Goal: Information Seeking & Learning: Learn about a topic

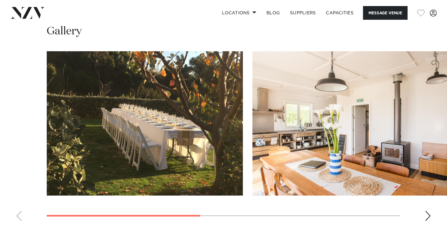
scroll to position [442, 0]
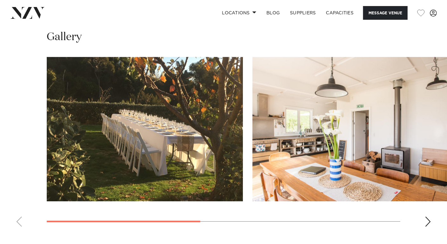
click at [425, 221] on div "Next slide" at bounding box center [428, 221] width 6 height 10
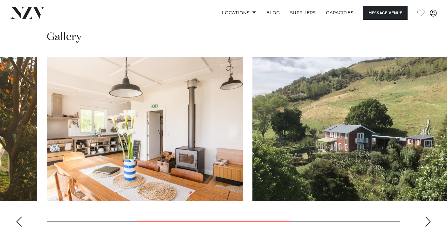
click at [425, 221] on div "Next slide" at bounding box center [428, 221] width 6 height 10
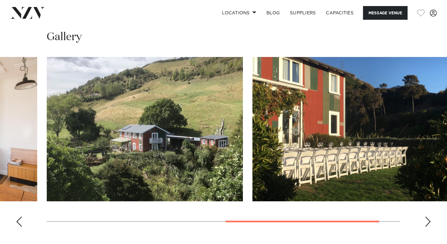
click at [425, 221] on div "Next slide" at bounding box center [428, 221] width 6 height 10
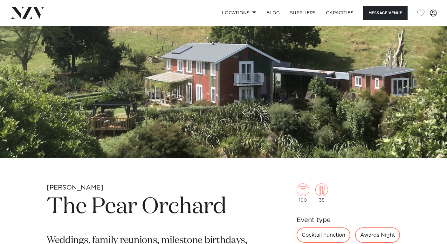
scroll to position [0, 0]
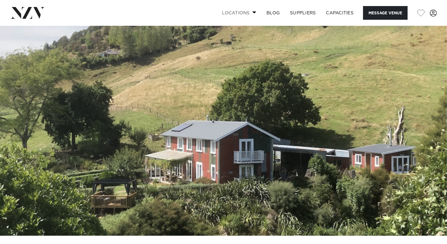
click at [243, 9] on link "Locations" at bounding box center [239, 13] width 45 height 14
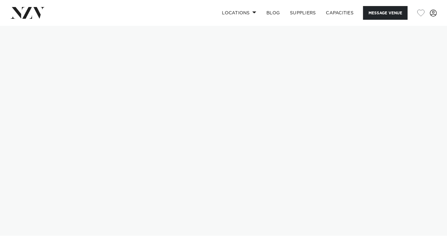
click at [28, 17] on img at bounding box center [27, 12] width 35 height 11
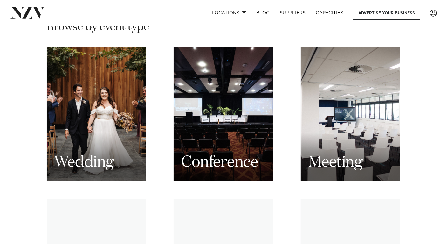
scroll to position [611, 0]
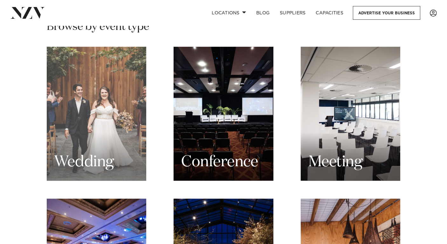
click at [88, 115] on div "Wedding" at bounding box center [97, 114] width 100 height 134
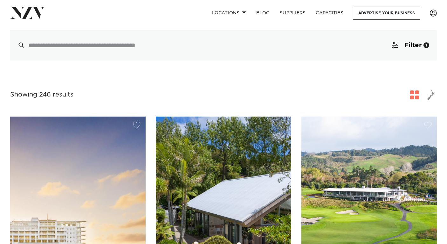
scroll to position [52, 0]
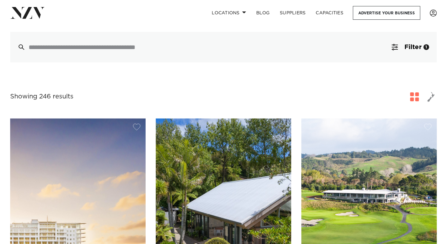
click at [428, 99] on span "button" at bounding box center [431, 96] width 8 height 11
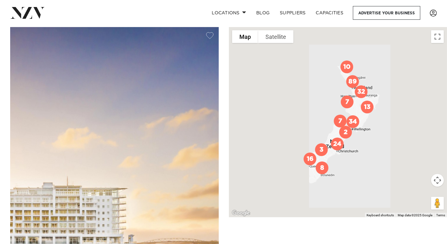
scroll to position [144, 0]
click at [440, 180] on button "Map camera controls" at bounding box center [437, 179] width 13 height 13
click at [426, 160] on button "Zoom in" at bounding box center [421, 163] width 13 height 13
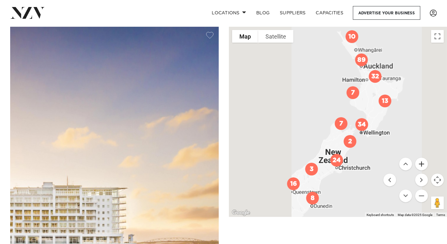
click at [426, 160] on button "Zoom in" at bounding box center [421, 163] width 13 height 13
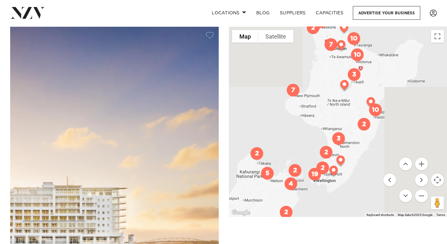
drag, startPoint x: 407, startPoint y: 84, endPoint x: 310, endPoint y: 122, distance: 104.5
click at [310, 122] on div at bounding box center [338, 122] width 218 height 190
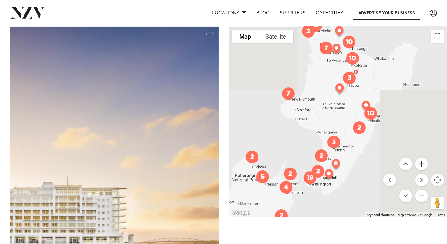
click at [423, 167] on button "Zoom in" at bounding box center [421, 163] width 13 height 13
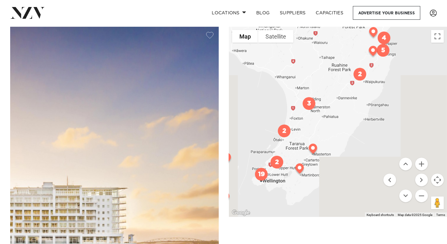
drag, startPoint x: 358, startPoint y: 143, endPoint x: 332, endPoint y: 69, distance: 78.9
click at [332, 69] on div at bounding box center [338, 122] width 218 height 190
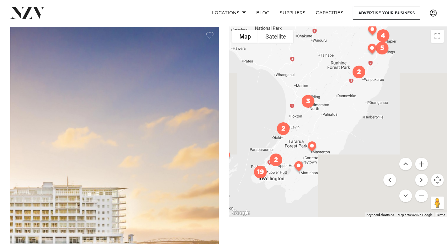
click at [264, 170] on img "19" at bounding box center [261, 172] width 18 height 18
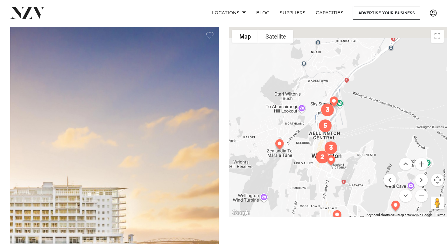
drag, startPoint x: 364, startPoint y: 117, endPoint x: 351, endPoint y: 177, distance: 61.4
click at [351, 177] on div "To navigate, press the arrow keys." at bounding box center [338, 122] width 218 height 190
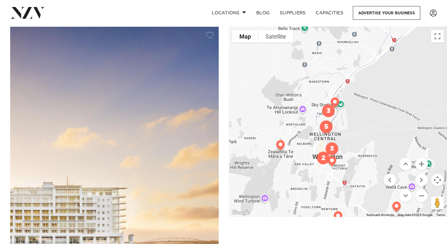
drag, startPoint x: 378, startPoint y: 93, endPoint x: 307, endPoint y: 202, distance: 130.0
click at [307, 202] on div "To navigate, press the arrow keys." at bounding box center [338, 122] width 218 height 190
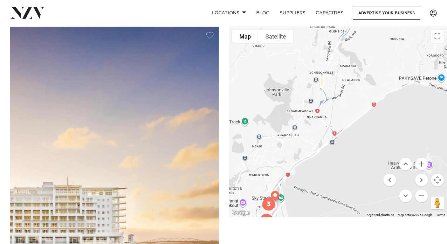
click at [423, 195] on button "Zoom out" at bounding box center [421, 195] width 13 height 13
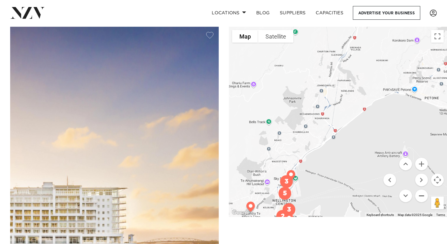
click at [423, 195] on button "Zoom out" at bounding box center [421, 195] width 13 height 13
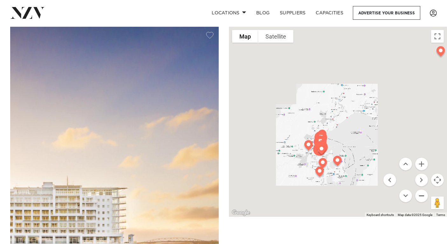
click at [423, 195] on button "Zoom out" at bounding box center [421, 195] width 13 height 13
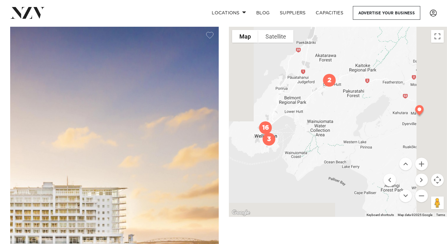
drag, startPoint x: 393, startPoint y: 102, endPoint x: 326, endPoint y: 101, distance: 67.7
click at [326, 101] on div "To navigate, press the arrow keys." at bounding box center [338, 122] width 218 height 190
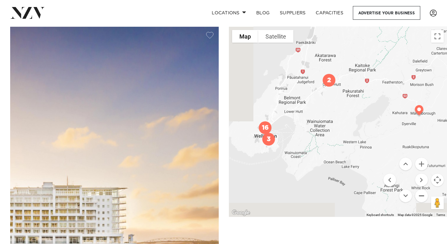
click at [422, 197] on button "Zoom out" at bounding box center [421, 195] width 13 height 13
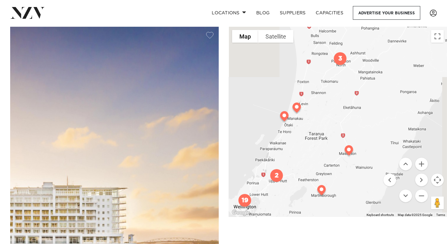
drag, startPoint x: 382, startPoint y: 72, endPoint x: 319, endPoint y: 154, distance: 104.1
click at [319, 154] on div "To navigate, press the arrow keys." at bounding box center [338, 122] width 218 height 190
click at [286, 119] on img at bounding box center [285, 118] width 16 height 18
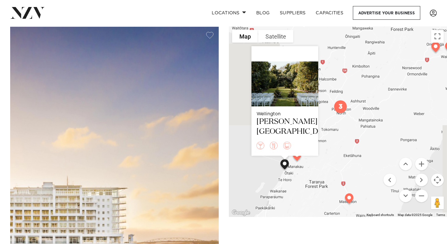
click at [408, 123] on div "Wellington Anam Cara Gardens" at bounding box center [338, 122] width 218 height 190
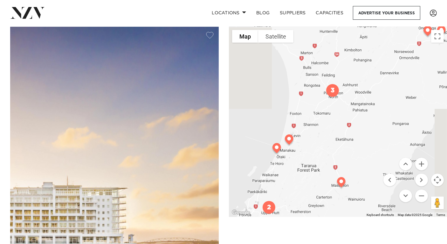
drag, startPoint x: 384, startPoint y: 134, endPoint x: 368, endPoint y: 106, distance: 32.8
click at [368, 106] on div at bounding box center [338, 122] width 218 height 190
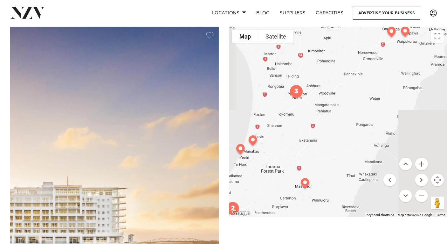
drag, startPoint x: 390, startPoint y: 130, endPoint x: 353, endPoint y: 132, distance: 36.6
click at [353, 132] on div at bounding box center [338, 122] width 218 height 190
click at [424, 198] on button "Zoom out" at bounding box center [421, 195] width 13 height 13
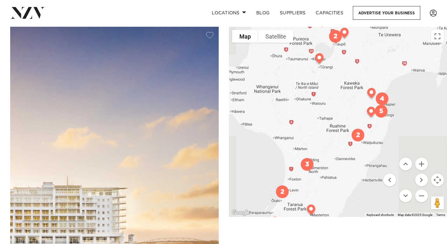
drag, startPoint x: 410, startPoint y: 81, endPoint x: 388, endPoint y: 149, distance: 71.1
click at [388, 149] on div at bounding box center [338, 122] width 218 height 190
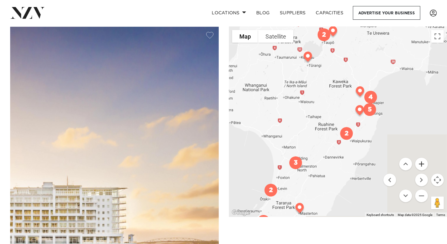
click at [423, 166] on button "Zoom in" at bounding box center [421, 163] width 13 height 13
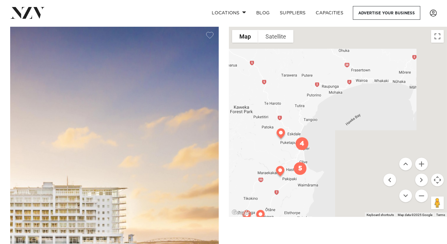
drag, startPoint x: 398, startPoint y: 120, endPoint x: 279, endPoint y: 190, distance: 138.6
click at [279, 190] on div at bounding box center [338, 122] width 218 height 190
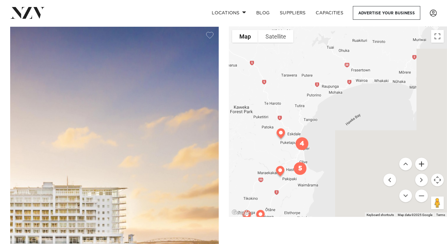
click at [420, 166] on button "Zoom in" at bounding box center [421, 163] width 13 height 13
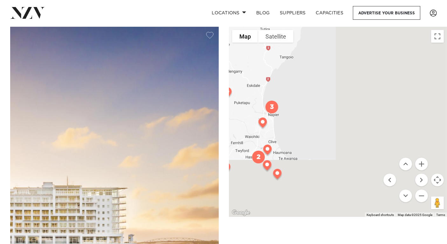
drag, startPoint x: 319, startPoint y: 172, endPoint x: 323, endPoint y: 99, distance: 73.0
click at [323, 99] on div at bounding box center [338, 122] width 218 height 190
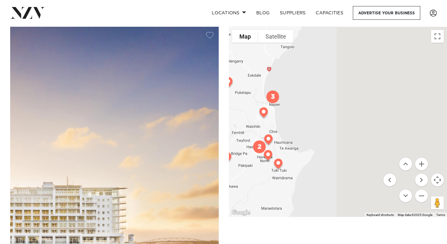
drag, startPoint x: 333, startPoint y: 145, endPoint x: 341, endPoint y: 128, distance: 18.8
click at [341, 128] on div at bounding box center [338, 122] width 218 height 190
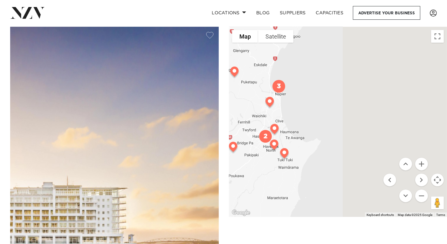
click at [287, 155] on img at bounding box center [284, 154] width 16 height 18
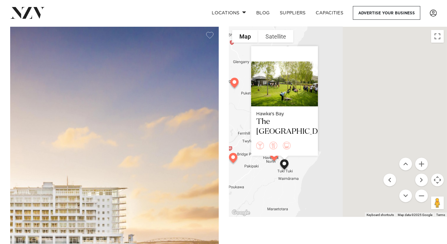
click at [353, 119] on div "Hawke's Bay The River House" at bounding box center [338, 122] width 218 height 190
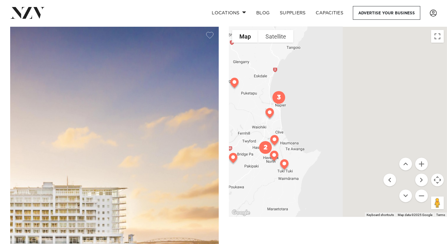
click at [280, 100] on img "3" at bounding box center [279, 97] width 18 height 18
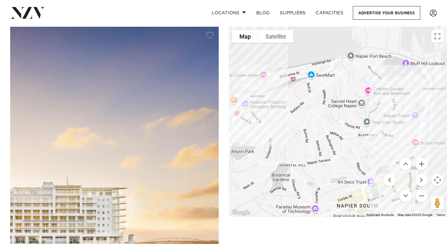
click at [252, 59] on div "To navigate, press the arrow keys." at bounding box center [338, 122] width 218 height 190
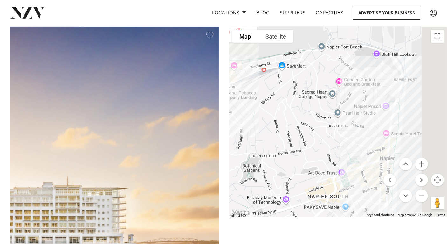
drag, startPoint x: 357, startPoint y: 157, endPoint x: 291, endPoint y: 38, distance: 135.9
click at [291, 38] on div "2 2 2 2 2 2 2 To navigate, press the arrow keys. Hawke's Bay East Pier Hotel Ma…" at bounding box center [338, 122] width 218 height 190
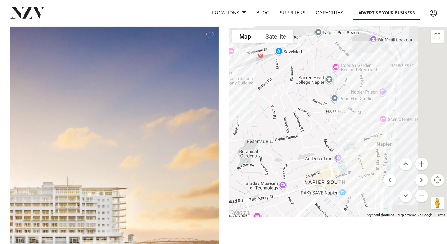
click at [392, 119] on div "To navigate, press the arrow keys. Hawke's Bay East Pier Hotel" at bounding box center [338, 122] width 218 height 190
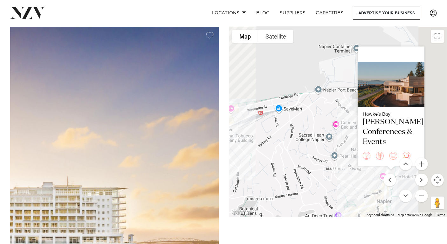
click at [383, 203] on div "To navigate, press the arrow keys. Hawke's Bay Napier Conferences & Events" at bounding box center [338, 122] width 218 height 190
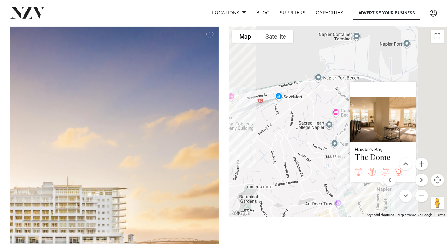
click at [424, 198] on button "Zoom out" at bounding box center [421, 195] width 13 height 13
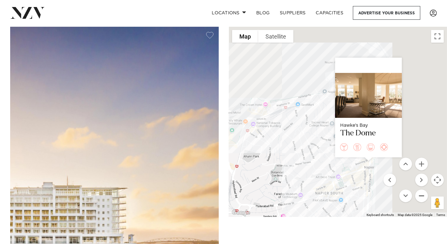
click at [424, 198] on button "Zoom out" at bounding box center [421, 195] width 13 height 13
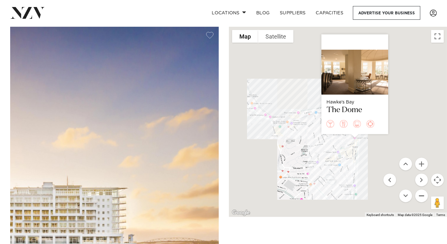
click at [424, 198] on button "Zoom out" at bounding box center [421, 195] width 13 height 13
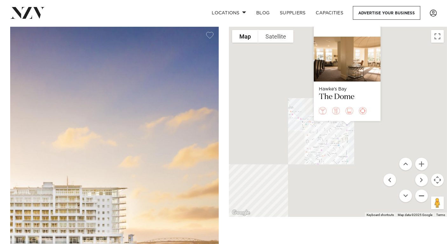
click at [424, 198] on button "Zoom out" at bounding box center [421, 195] width 13 height 13
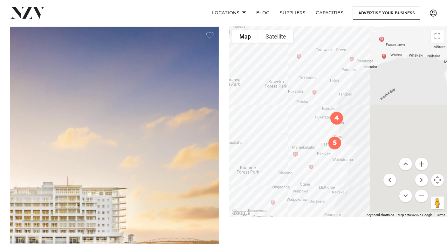
drag, startPoint x: 375, startPoint y: 122, endPoint x: 362, endPoint y: 140, distance: 22.4
click at [362, 140] on div "To navigate, press the arrow keys." at bounding box center [338, 122] width 218 height 190
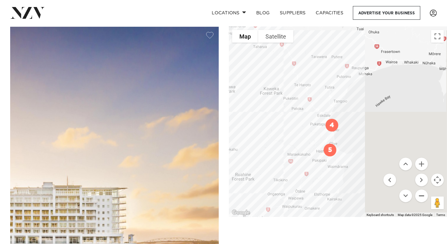
click at [421, 198] on button "Zoom out" at bounding box center [421, 195] width 13 height 13
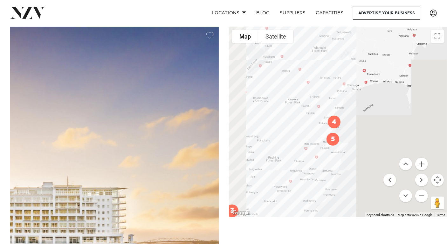
click at [421, 198] on button "Zoom out" at bounding box center [421, 195] width 13 height 13
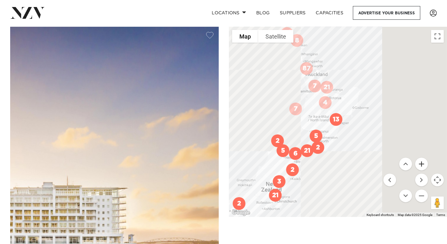
click at [421, 162] on button "Zoom in" at bounding box center [421, 163] width 13 height 13
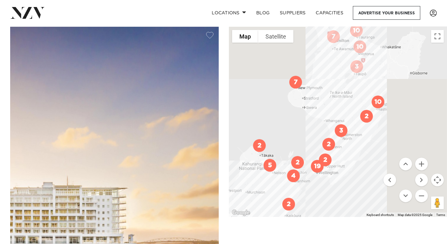
drag, startPoint x: 340, startPoint y: 181, endPoint x: 388, endPoint y: 159, distance: 52.7
click at [388, 159] on div "79 4 19 20 9 3 10 7 10 7 7 10 3 2 7 2 2 2 2 2 2 2 5 5 2 2 4 2 To navigate, pres…" at bounding box center [338, 122] width 218 height 190
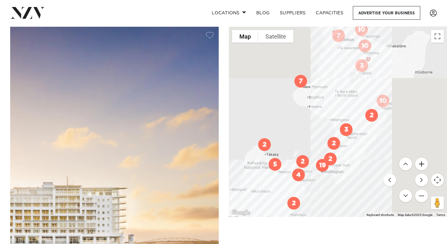
click at [425, 162] on button "Zoom in" at bounding box center [421, 163] width 13 height 13
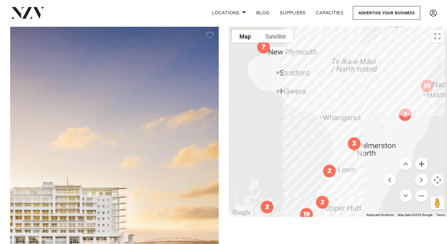
click at [425, 162] on button "Zoom in" at bounding box center [421, 163] width 13 height 13
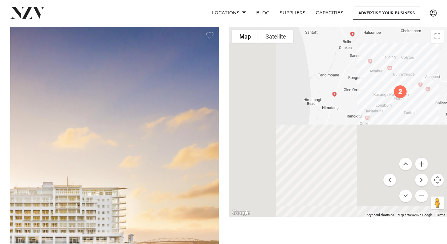
drag, startPoint x: 351, startPoint y: 173, endPoint x: 344, endPoint y: 35, distance: 138.2
click at [344, 35] on div "To navigate, press the arrow keys." at bounding box center [338, 122] width 218 height 190
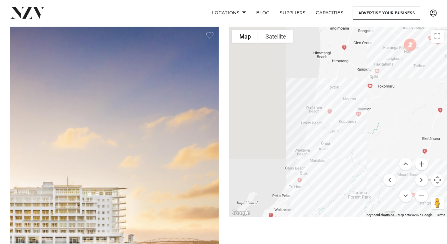
drag, startPoint x: 320, startPoint y: 142, endPoint x: 330, endPoint y: 94, distance: 49.4
click at [330, 94] on div "To navigate, press the arrow keys." at bounding box center [338, 122] width 218 height 190
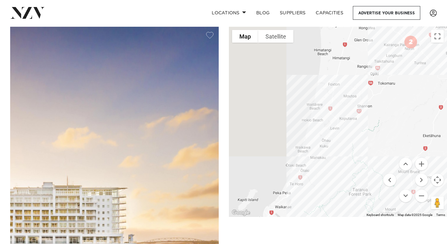
click at [322, 142] on div "To navigate, press the arrow keys." at bounding box center [338, 122] width 218 height 190
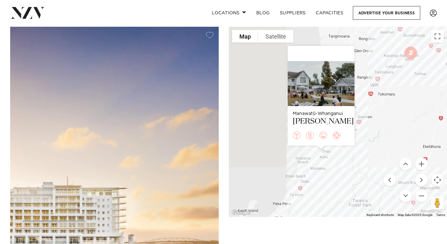
click at [277, 140] on div "To navigate, press the arrow keys. Manawatū-Whanganui Tatum" at bounding box center [338, 122] width 218 height 190
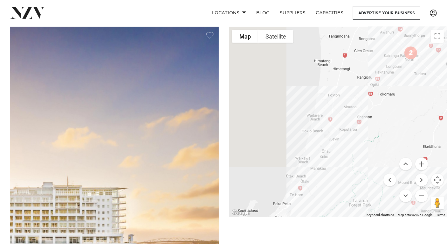
click at [426, 194] on button "Zoom out" at bounding box center [421, 195] width 13 height 13
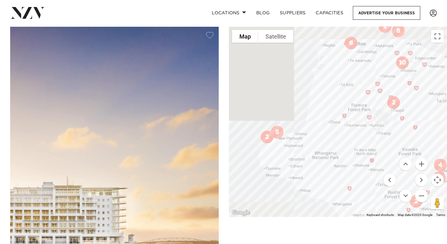
drag, startPoint x: 374, startPoint y: 63, endPoint x: 377, endPoint y: 205, distance: 141.9
click at [377, 205] on div "To navigate, press the arrow keys." at bounding box center [338, 122] width 218 height 190
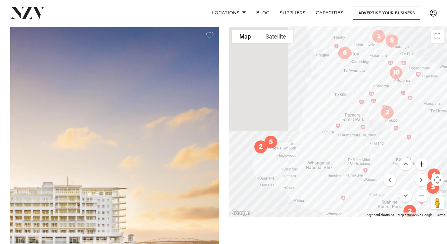
click at [422, 166] on button "Zoom in" at bounding box center [421, 163] width 13 height 13
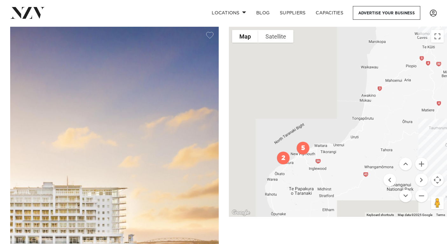
drag, startPoint x: 285, startPoint y: 164, endPoint x: 404, endPoint y: 135, distance: 122.2
click at [404, 135] on div "To navigate, press the arrow keys." at bounding box center [338, 122] width 218 height 190
click at [419, 163] on button "Zoom in" at bounding box center [421, 163] width 13 height 13
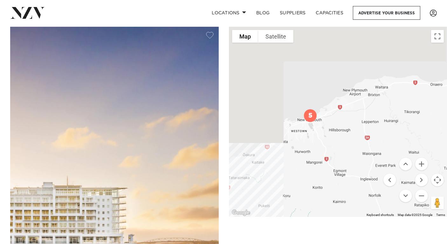
drag, startPoint x: 296, startPoint y: 173, endPoint x: 411, endPoint y: 36, distance: 178.5
click at [411, 36] on div "To navigate, press the arrow keys." at bounding box center [338, 122] width 218 height 190
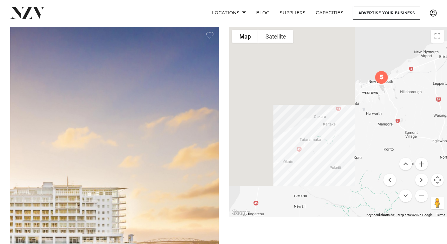
drag, startPoint x: 314, startPoint y: 132, endPoint x: 391, endPoint y: 89, distance: 87.8
click at [391, 89] on div "To navigate, press the arrow keys." at bounding box center [338, 122] width 218 height 190
click at [292, 120] on div "To navigate, press the arrow keys." at bounding box center [338, 122] width 218 height 190
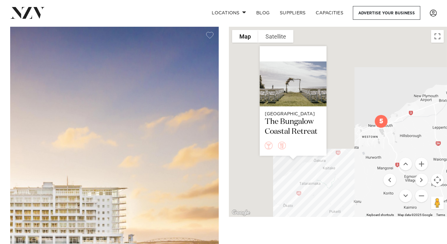
click at [312, 160] on div "To navigate, press the arrow keys. New Plymouth The Bungalow Coastal Retreat" at bounding box center [338, 122] width 218 height 190
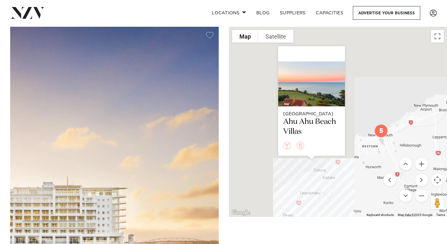
click at [383, 131] on img "5" at bounding box center [381, 131] width 18 height 18
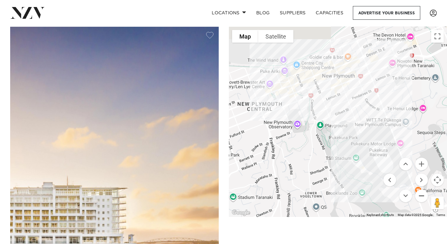
click at [423, 195] on button "Zoom out" at bounding box center [421, 195] width 13 height 13
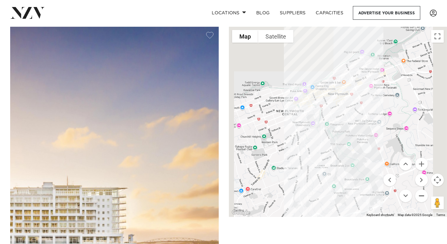
click at [423, 195] on button "Zoom out" at bounding box center [421, 195] width 13 height 13
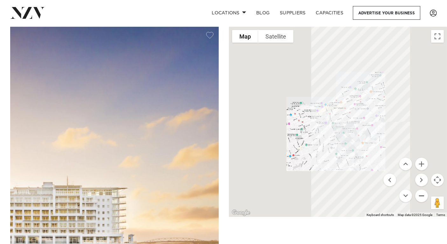
click at [423, 195] on button "Zoom out" at bounding box center [421, 195] width 13 height 13
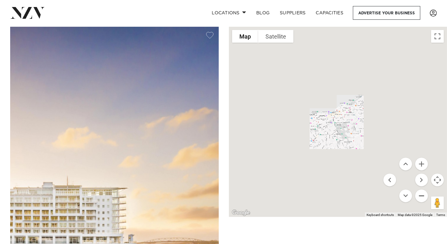
click at [423, 195] on button "Zoom out" at bounding box center [421, 195] width 13 height 13
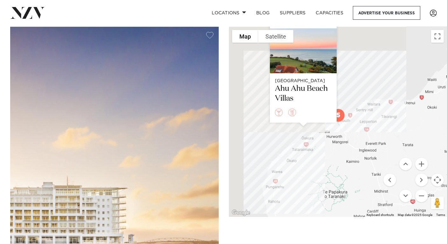
click at [412, 67] on div "To navigate, press the arrow keys. New Plymouth Ahu Ahu Beach Villas" at bounding box center [338, 122] width 218 height 190
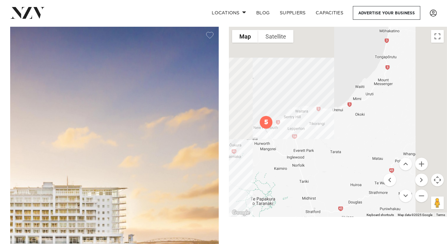
drag, startPoint x: 427, startPoint y: 106, endPoint x: 296, endPoint y: 106, distance: 131.0
click at [296, 106] on div "To navigate, press the arrow keys." at bounding box center [338, 122] width 218 height 190
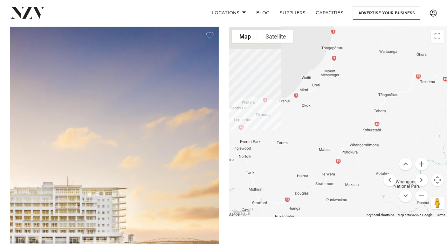
click at [420, 194] on button "Zoom out" at bounding box center [421, 195] width 13 height 13
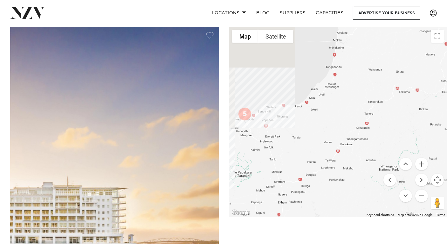
click at [420, 194] on button "Zoom out" at bounding box center [421, 195] width 13 height 13
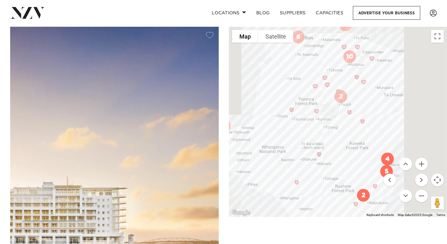
drag, startPoint x: 421, startPoint y: 137, endPoint x: 332, endPoint y: 147, distance: 89.5
click at [332, 147] on div "To navigate, press the arrow keys." at bounding box center [338, 122] width 218 height 190
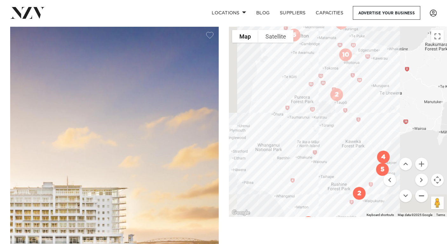
click at [420, 196] on button "Zoom out" at bounding box center [421, 195] width 13 height 13
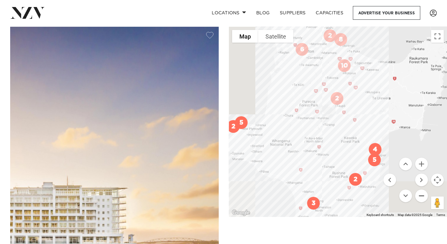
click at [420, 196] on button "Zoom out" at bounding box center [421, 195] width 13 height 13
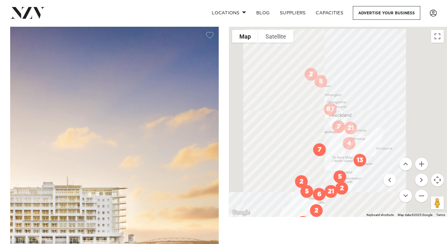
drag, startPoint x: 369, startPoint y: 98, endPoint x: 382, endPoint y: 135, distance: 39.8
click at [382, 135] on div "To navigate, press the arrow keys." at bounding box center [338, 122] width 218 height 190
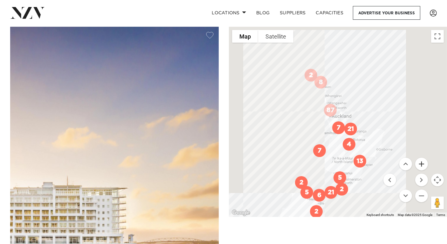
click at [425, 165] on button "Zoom in" at bounding box center [421, 163] width 13 height 13
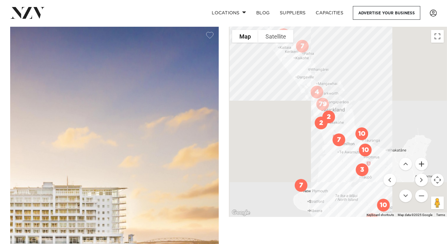
click at [425, 165] on button "Zoom in" at bounding box center [421, 163] width 13 height 13
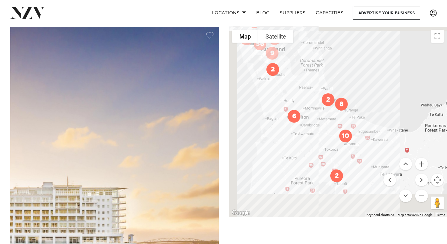
drag, startPoint x: 397, startPoint y: 117, endPoint x: 343, endPoint y: 67, distance: 73.8
click at [343, 67] on div "To navigate, press the arrow keys." at bounding box center [338, 122] width 218 height 190
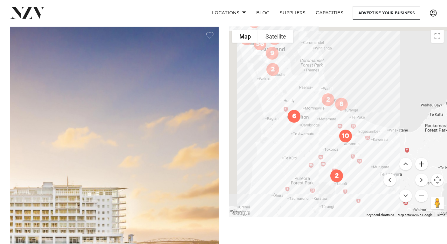
click at [421, 163] on button "Zoom in" at bounding box center [421, 163] width 13 height 13
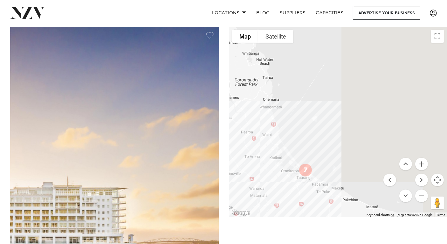
drag, startPoint x: 380, startPoint y: 94, endPoint x: 342, endPoint y: 177, distance: 91.6
click at [342, 177] on div "To navigate, press the arrow keys." at bounding box center [338, 122] width 218 height 190
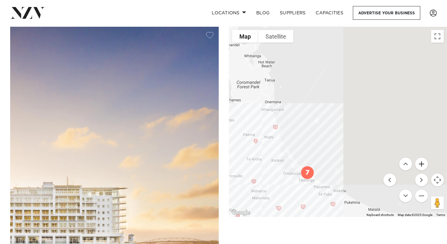
click at [420, 166] on button "Zoom in" at bounding box center [421, 163] width 13 height 13
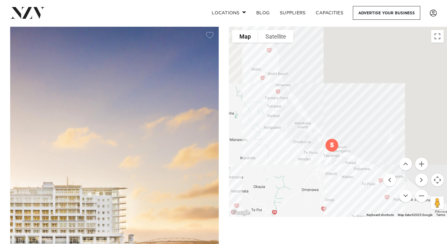
drag, startPoint x: 315, startPoint y: 172, endPoint x: 384, endPoint y: 63, distance: 129.0
click at [384, 63] on div "To navigate, press the arrow keys." at bounding box center [338, 122] width 218 height 190
click at [424, 159] on button "Zoom in" at bounding box center [421, 163] width 13 height 13
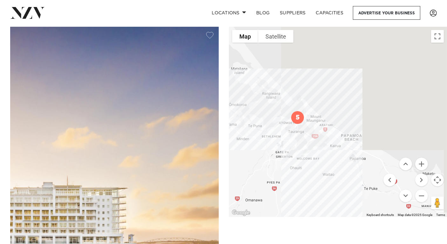
drag, startPoint x: 355, startPoint y: 145, endPoint x: 325, endPoint y: 86, distance: 66.0
click at [325, 86] on div "To navigate, press the arrow keys." at bounding box center [338, 122] width 218 height 190
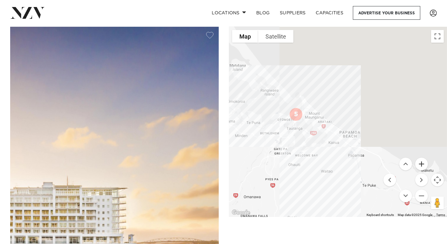
click at [423, 165] on button "Zoom in" at bounding box center [421, 163] width 13 height 13
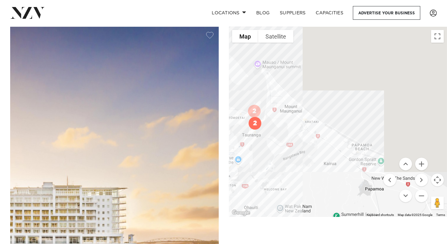
click at [310, 124] on div "To navigate, press the arrow keys." at bounding box center [338, 122] width 218 height 190
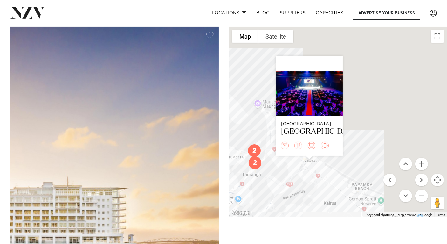
click at [371, 126] on div "To navigate, press the arrow keys. Tauranga Mercury Baypark" at bounding box center [338, 122] width 218 height 190
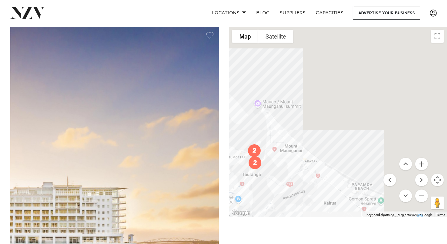
click at [255, 137] on div "To navigate, press the arrow keys." at bounding box center [338, 122] width 218 height 190
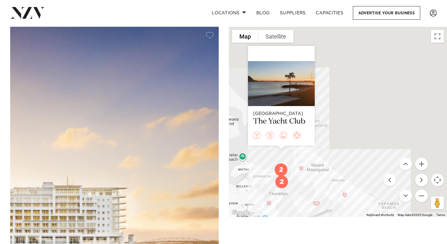
click at [379, 103] on div "To navigate, press the arrow keys. Tauranga The Yacht Club" at bounding box center [338, 122] width 218 height 190
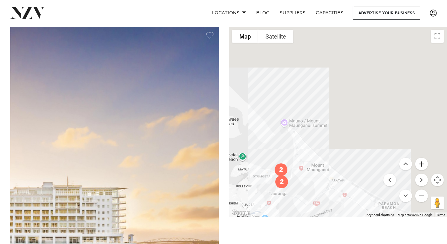
click at [421, 164] on button "Zoom in" at bounding box center [421, 163] width 13 height 13
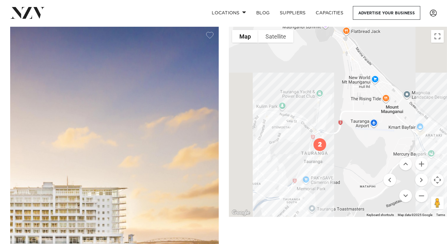
drag, startPoint x: 318, startPoint y: 174, endPoint x: 420, endPoint y: 61, distance: 152.2
click at [420, 61] on div "To navigate, press the arrow keys." at bounding box center [338, 122] width 218 height 190
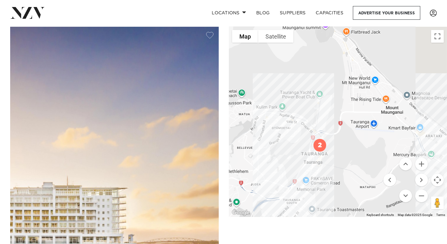
click at [317, 111] on div "To navigate, press the arrow keys." at bounding box center [338, 122] width 218 height 190
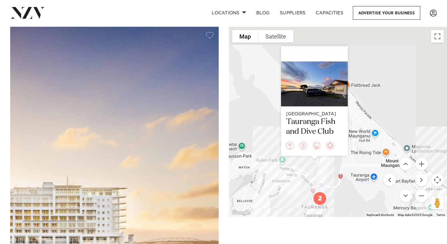
click at [323, 182] on div "To navigate, press the arrow keys. Tauranga Tauranga Fish and Dive Club" at bounding box center [338, 122] width 218 height 190
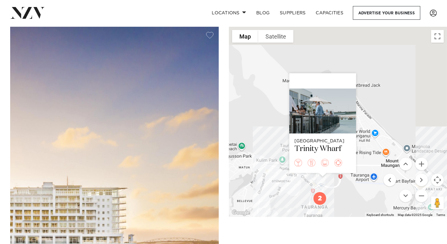
click at [399, 74] on div "To navigate, press the arrow keys. Tauranga Trinity Wharf" at bounding box center [338, 122] width 218 height 190
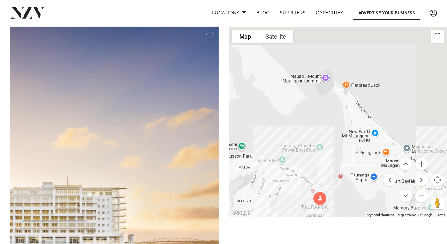
click at [420, 197] on button "Zoom out" at bounding box center [421, 195] width 13 height 13
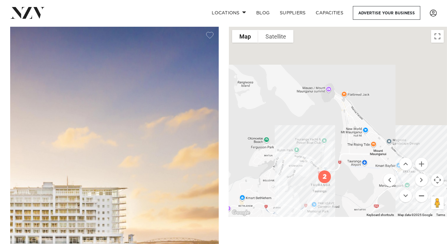
click at [420, 197] on button "Zoom out" at bounding box center [421, 195] width 13 height 13
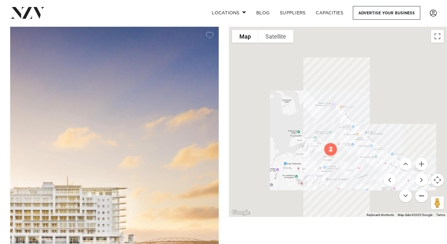
click at [420, 197] on button "Zoom out" at bounding box center [421, 195] width 13 height 13
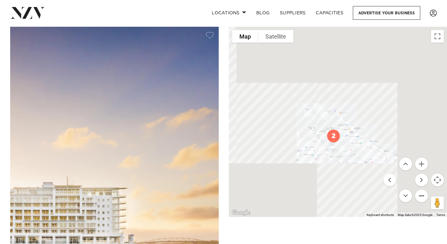
click at [420, 197] on button "Zoom out" at bounding box center [421, 195] width 13 height 13
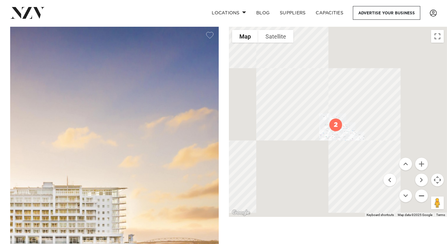
click at [420, 197] on button "Zoom out" at bounding box center [421, 195] width 13 height 13
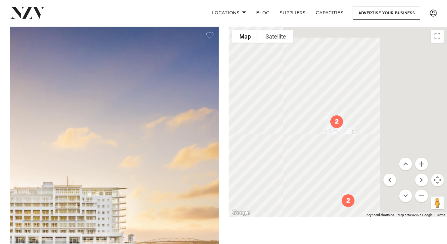
click at [420, 197] on button "Zoom out" at bounding box center [421, 195] width 13 height 13
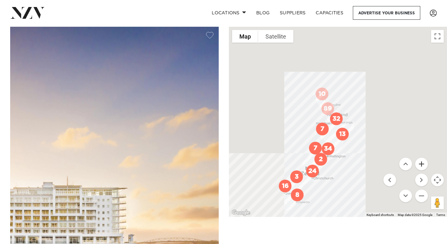
click at [423, 163] on button "Zoom in" at bounding box center [421, 163] width 13 height 13
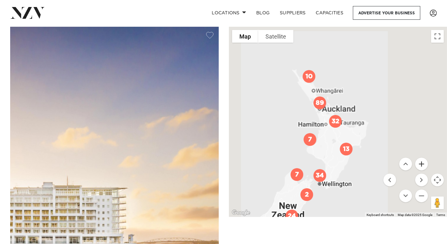
click at [423, 163] on button "Zoom in" at bounding box center [421, 163] width 13 height 13
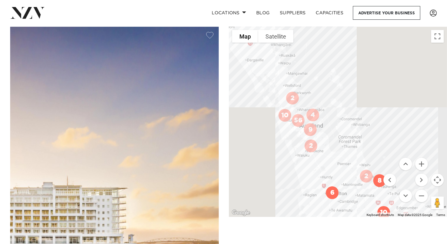
drag, startPoint x: 330, startPoint y: 84, endPoint x: 375, endPoint y: 149, distance: 78.6
click at [375, 149] on div "To navigate, press the arrow keys." at bounding box center [338, 122] width 218 height 190
click at [423, 166] on button "Zoom in" at bounding box center [421, 163] width 13 height 13
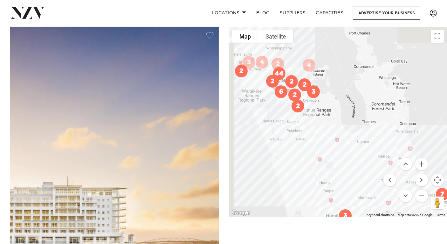
drag, startPoint x: 340, startPoint y: 149, endPoint x: 363, endPoint y: 92, distance: 61.4
click at [363, 92] on div "To navigate, press the arrow keys." at bounding box center [338, 122] width 218 height 190
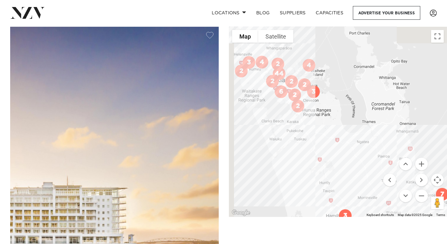
click at [401, 153] on div "To navigate, press the arrow keys." at bounding box center [338, 122] width 218 height 190
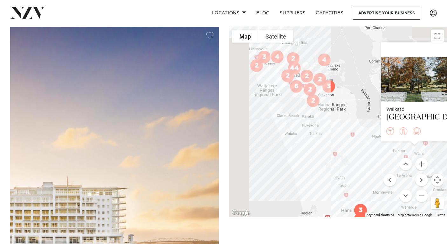
drag, startPoint x: 298, startPoint y: 180, endPoint x: 330, endPoint y: 153, distance: 41.7
click at [330, 153] on div "To navigate, press the arrow keys. Waikato Waterlily Gardens" at bounding box center [338, 122] width 218 height 190
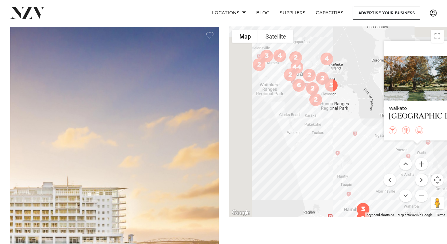
click at [302, 160] on div "To navigate, press the arrow keys. Waikato Waterlily Gardens" at bounding box center [338, 122] width 218 height 190
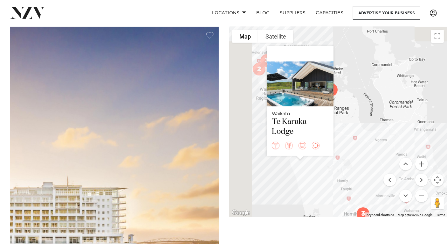
click at [248, 137] on div "To navigate, press the arrow keys. Waikato Te Karaka Lodge" at bounding box center [338, 122] width 218 height 190
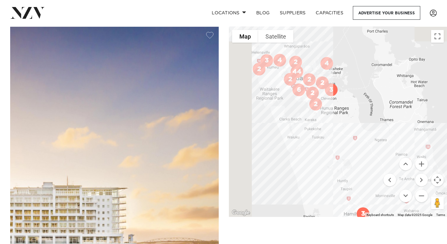
click at [286, 134] on div "To navigate, press the arrow keys." at bounding box center [338, 122] width 218 height 190
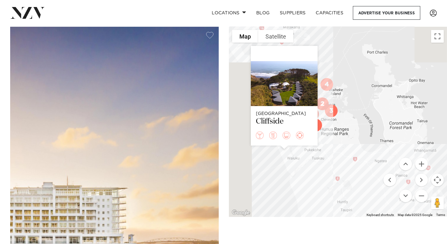
click at [346, 43] on div "To navigate, press the arrow keys. Auckland Cliffside" at bounding box center [338, 122] width 218 height 190
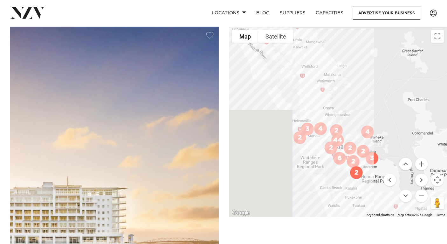
drag, startPoint x: 303, startPoint y: 108, endPoint x: 354, endPoint y: 165, distance: 76.1
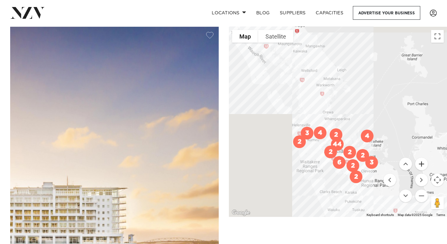
click at [424, 166] on button "Zoom in" at bounding box center [421, 163] width 13 height 13
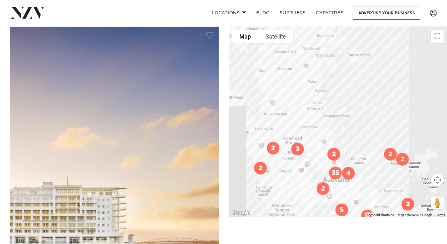
click at [259, 167] on img "2" at bounding box center [261, 168] width 18 height 18
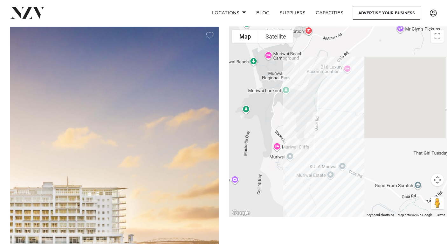
click at [343, 162] on div "To navigate, press the arrow keys." at bounding box center [338, 122] width 218 height 190
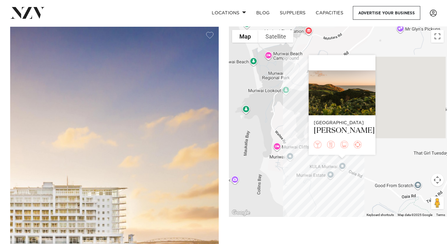
click at [407, 84] on div "To navigate, press the arrow keys. Auckland Kula Muriwai" at bounding box center [338, 122] width 218 height 190
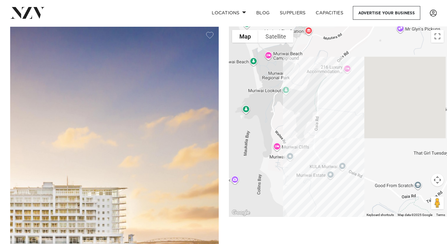
click at [333, 64] on div "To navigate, press the arrow keys." at bounding box center [338, 122] width 218 height 190
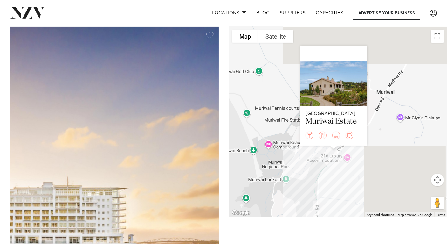
click at [435, 180] on button "Map camera controls" at bounding box center [437, 179] width 13 height 13
click at [421, 197] on button "Zoom out" at bounding box center [421, 195] width 13 height 13
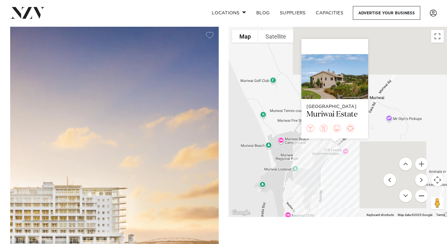
click at [421, 197] on button "Zoom out" at bounding box center [421, 195] width 13 height 13
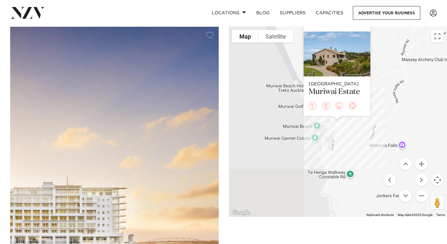
click at [377, 127] on div "To navigate, press the arrow keys. Auckland Muriwai Estate" at bounding box center [338, 122] width 218 height 190
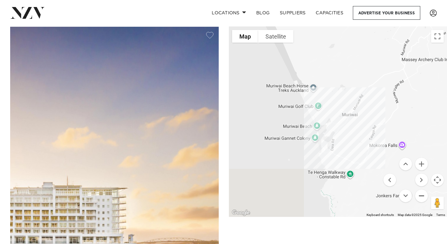
click at [423, 197] on button "Zoom out" at bounding box center [421, 195] width 13 height 13
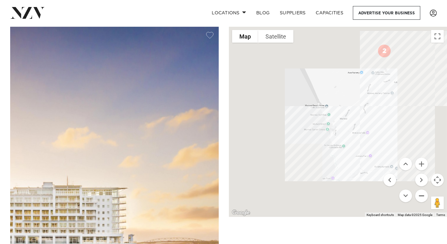
click at [423, 197] on button "Zoom out" at bounding box center [421, 195] width 13 height 13
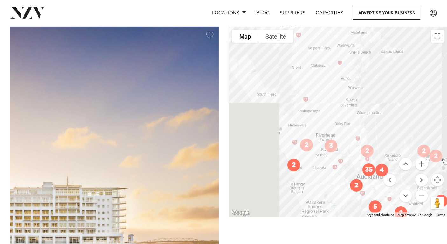
drag, startPoint x: 395, startPoint y: 83, endPoint x: 346, endPoint y: 135, distance: 70.9
click at [346, 135] on div "To navigate, press the arrow keys." at bounding box center [338, 122] width 218 height 190
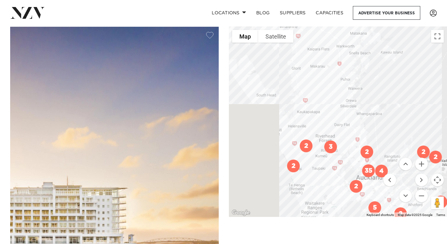
click at [279, 92] on div "To navigate, press the arrow keys." at bounding box center [338, 122] width 218 height 190
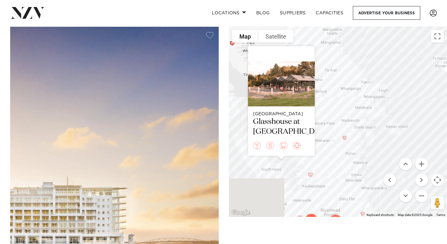
click at [365, 144] on div "To navigate, press the arrow keys. Auckland Glasshouse at Aotea Farm" at bounding box center [338, 122] width 218 height 190
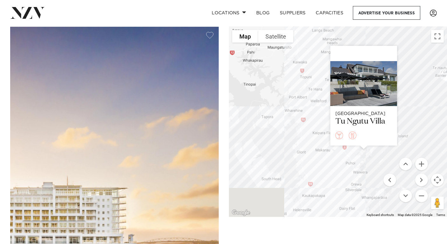
click at [418, 103] on div "To navigate, press the arrow keys. Auckland Tu Ngutu Villa" at bounding box center [338, 122] width 218 height 190
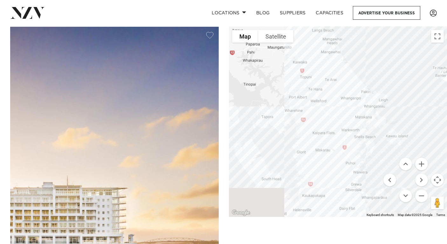
click at [341, 137] on div "To navigate, press the arrow keys." at bounding box center [338, 122] width 218 height 190
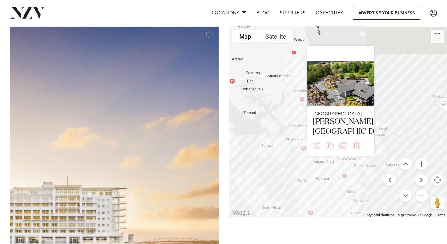
click at [416, 116] on div "To navigate, press the arrow keys. Auckland Woodhouse Mountain Lodge" at bounding box center [338, 122] width 218 height 190
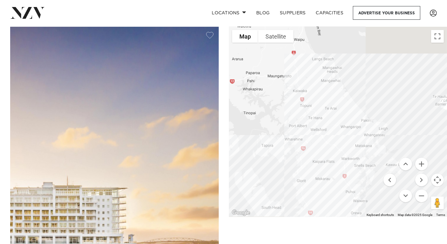
click at [369, 121] on div "To navigate, press the arrow keys." at bounding box center [338, 122] width 218 height 190
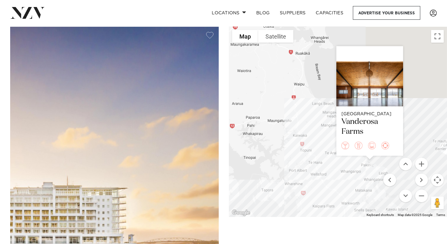
click at [423, 116] on div "To navigate, press the arrow keys. Auckland Vanderosa Farms" at bounding box center [338, 122] width 218 height 190
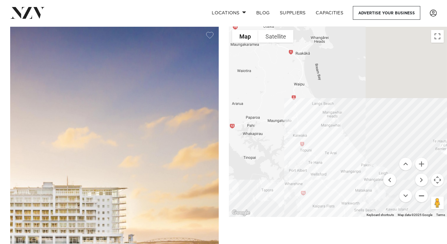
click at [423, 193] on button "Zoom out" at bounding box center [421, 195] width 13 height 13
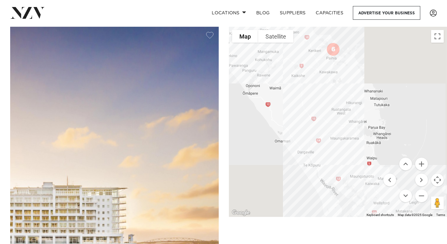
drag, startPoint x: 323, startPoint y: 90, endPoint x: 392, endPoint y: 152, distance: 93.0
click at [392, 152] on div "To navigate, press the arrow keys." at bounding box center [338, 122] width 218 height 190
click at [353, 108] on div "To navigate, press the arrow keys." at bounding box center [338, 122] width 218 height 190
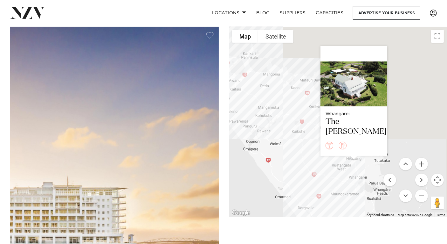
click at [407, 96] on div "To navigate, press the arrow keys. Whangarei The James Homestead" at bounding box center [338, 122] width 218 height 190
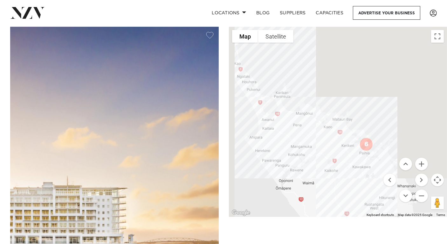
drag, startPoint x: 356, startPoint y: 77, endPoint x: 398, endPoint y: 123, distance: 62.8
click at [398, 123] on div "To navigate, press the arrow keys." at bounding box center [338, 122] width 218 height 190
click at [281, 86] on div "To navigate, press the arrow keys." at bounding box center [338, 122] width 218 height 190
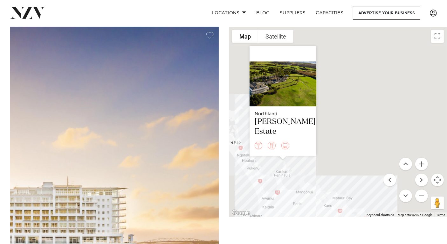
click at [370, 93] on div "To navigate, press the arrow keys. Northland Carrington Estate" at bounding box center [338, 122] width 218 height 190
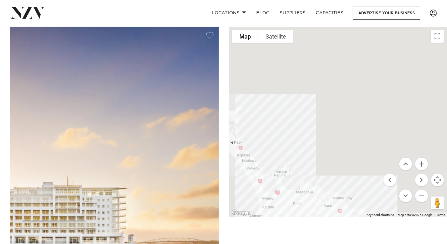
click at [291, 184] on div "To navigate, press the arrow keys." at bounding box center [338, 122] width 218 height 190
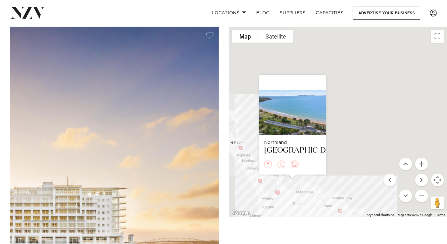
click at [355, 142] on div "To navigate, press the arrow keys. Northland Taipa Beach Resort" at bounding box center [338, 122] width 218 height 190
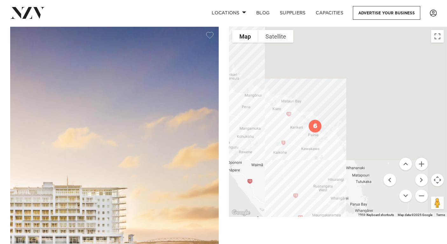
drag, startPoint x: 355, startPoint y: 142, endPoint x: 301, endPoint y: 44, distance: 112.6
click at [301, 44] on div "To navigate, press the arrow keys." at bounding box center [338, 122] width 218 height 190
click at [423, 162] on button "Zoom in" at bounding box center [421, 163] width 13 height 13
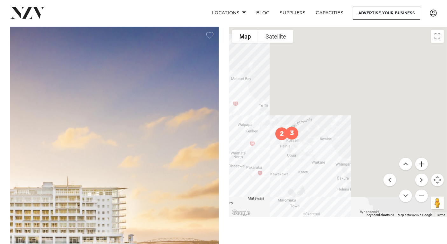
click at [423, 162] on button "Zoom in" at bounding box center [421, 163] width 13 height 13
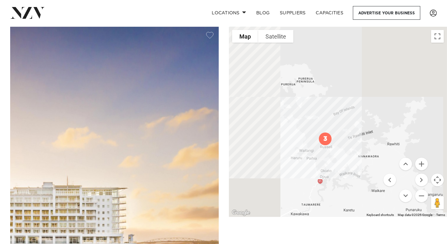
drag, startPoint x: 306, startPoint y: 128, endPoint x: 390, endPoint y: 114, distance: 85.4
click at [390, 114] on div "To navigate, press the arrow keys." at bounding box center [338, 122] width 218 height 190
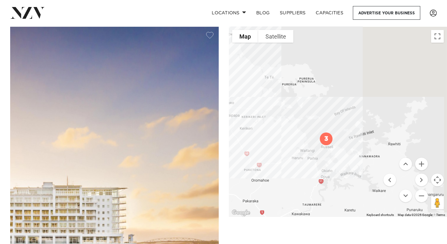
click at [304, 132] on div "To navigate, press the arrow keys." at bounding box center [338, 122] width 218 height 190
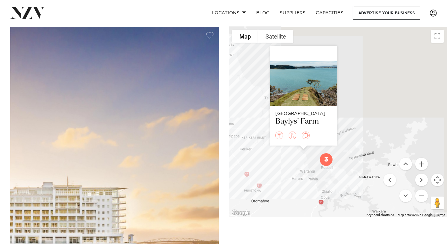
click at [307, 164] on div "To navigate, press the arrow keys. Bay of Islands Baylys' Farm" at bounding box center [338, 122] width 218 height 190
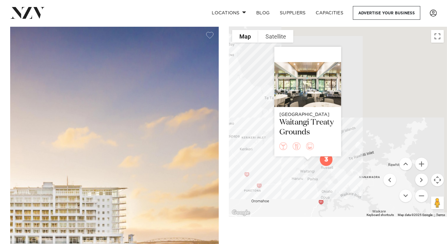
click at [356, 100] on div "To navigate, press the arrow keys. Bay of Islands Waitangi Treaty Grounds" at bounding box center [338, 122] width 218 height 190
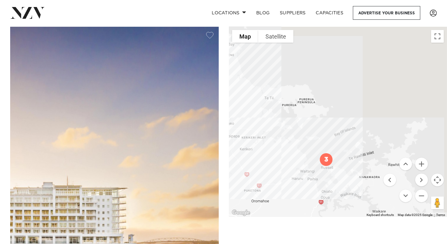
click at [326, 160] on img "3" at bounding box center [326, 159] width 18 height 18
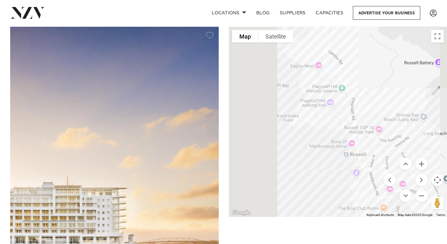
click at [319, 62] on div "To navigate, press the arrow keys." at bounding box center [338, 122] width 218 height 190
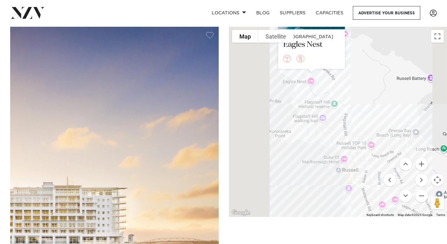
drag, startPoint x: 375, startPoint y: 167, endPoint x: 367, endPoint y: 70, distance: 97.9
click at [367, 70] on div "To navigate, press the arrow keys. Bay of Islands Eagles Nest" at bounding box center [338, 122] width 218 height 190
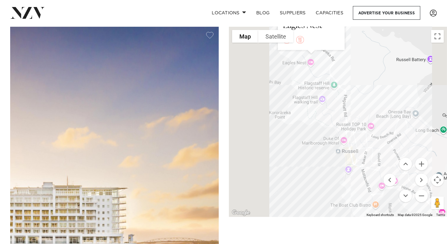
click at [349, 162] on div "To navigate, press the arrow keys. Bay of Islands Eagles Nest" at bounding box center [338, 122] width 218 height 190
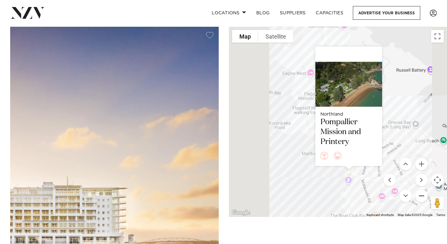
click at [425, 195] on button "Zoom out" at bounding box center [421, 195] width 13 height 13
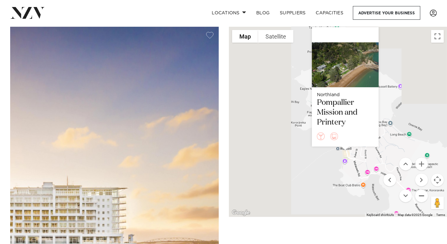
click at [425, 195] on button "Zoom out" at bounding box center [421, 195] width 13 height 13
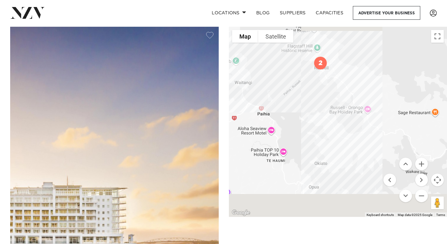
drag, startPoint x: 379, startPoint y: 147, endPoint x: 357, endPoint y: 78, distance: 72.3
click at [357, 78] on div "To navigate, press the arrow keys." at bounding box center [338, 122] width 218 height 190
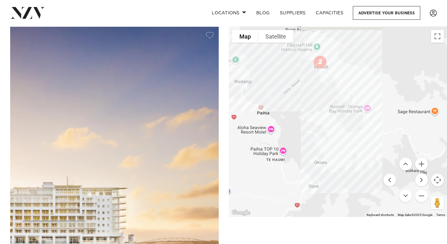
click at [321, 134] on div "To navigate, press the arrow keys." at bounding box center [338, 122] width 218 height 190
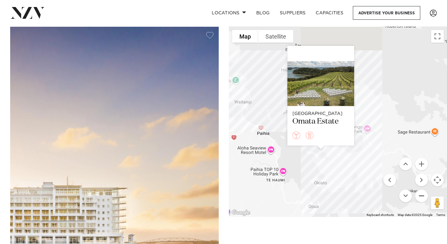
click at [424, 197] on button "Zoom out" at bounding box center [421, 195] width 13 height 13
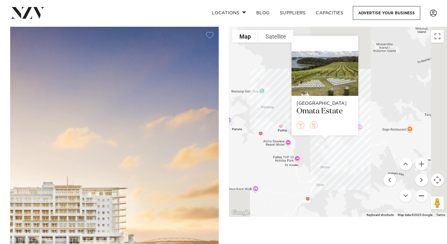
click at [424, 197] on button "Zoom out" at bounding box center [421, 195] width 13 height 13
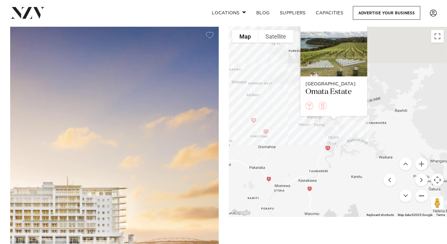
click at [424, 197] on button "Zoom out" at bounding box center [421, 195] width 13 height 13
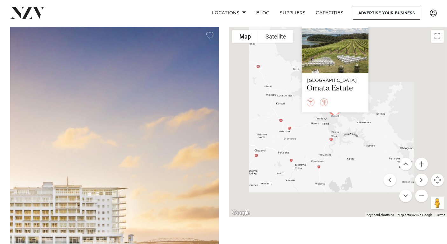
click at [424, 197] on button "Zoom out" at bounding box center [421, 195] width 13 height 13
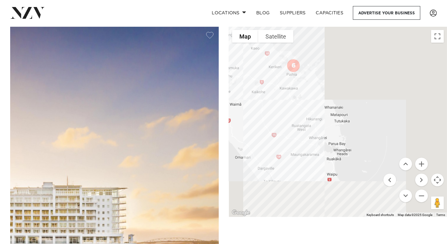
drag, startPoint x: 385, startPoint y: 135, endPoint x: 338, endPoint y: 84, distance: 69.1
click at [338, 84] on div "To navigate, press the arrow keys." at bounding box center [338, 122] width 218 height 190
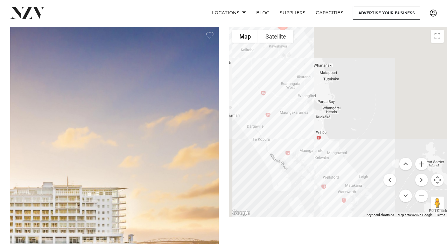
drag, startPoint x: 361, startPoint y: 190, endPoint x: 346, endPoint y: 138, distance: 54.3
click at [346, 138] on div "To navigate, press the arrow keys." at bounding box center [338, 122] width 218 height 190
click at [357, 166] on div "To navigate, press the arrow keys." at bounding box center [338, 122] width 218 height 190
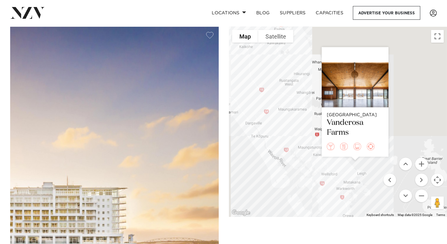
click at [301, 78] on div "To navigate, press the arrow keys. Auckland Vanderosa Farms" at bounding box center [338, 122] width 218 height 190
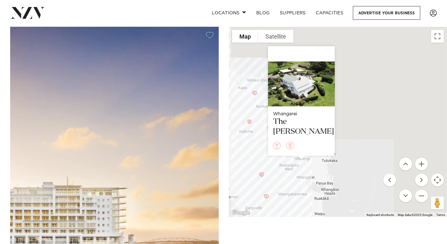
click at [369, 98] on div "To navigate, press the arrow keys. Whangarei The James Homestead" at bounding box center [338, 122] width 218 height 190
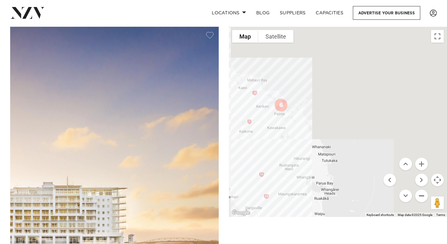
click at [421, 196] on button "Zoom out" at bounding box center [421, 195] width 13 height 13
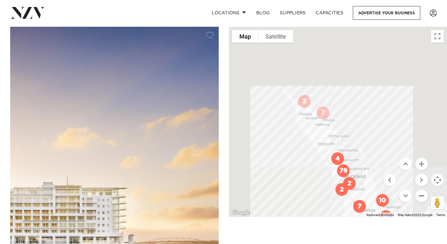
click at [421, 196] on button "Zoom out" at bounding box center [421, 195] width 13 height 13
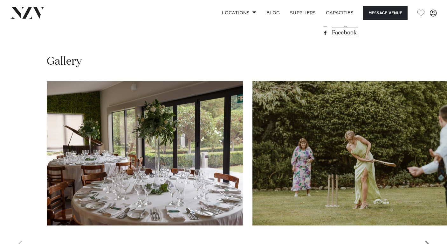
scroll to position [550, 0]
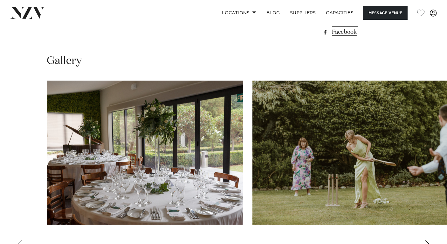
click at [427, 240] on div "Next slide" at bounding box center [428, 245] width 6 height 10
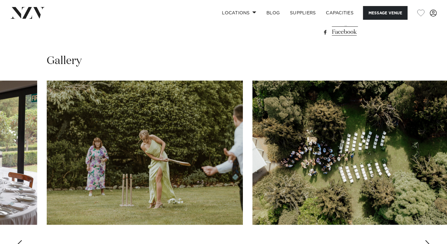
click at [427, 240] on div "Next slide" at bounding box center [428, 245] width 6 height 10
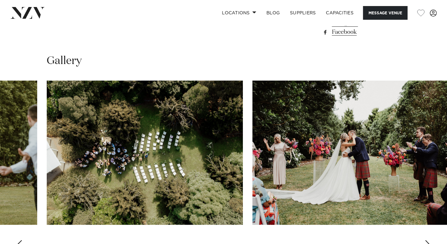
click at [427, 240] on div "Next slide" at bounding box center [428, 245] width 6 height 10
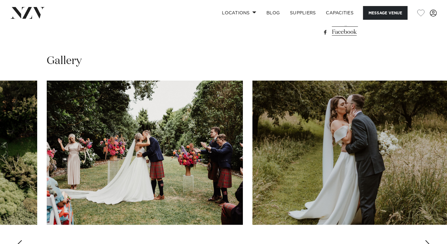
click at [427, 240] on div "Next slide" at bounding box center [428, 245] width 6 height 10
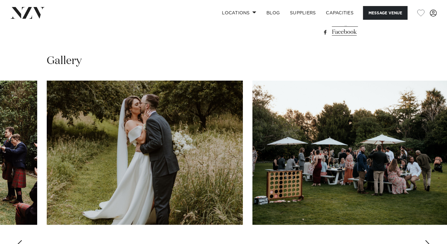
click at [427, 240] on div "Next slide" at bounding box center [428, 245] width 6 height 10
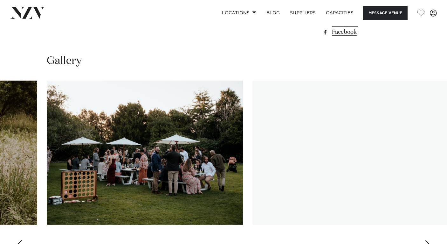
click at [427, 240] on div "Next slide" at bounding box center [428, 245] width 6 height 10
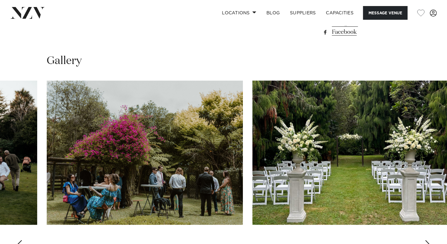
click at [427, 240] on div "Next slide" at bounding box center [428, 245] width 6 height 10
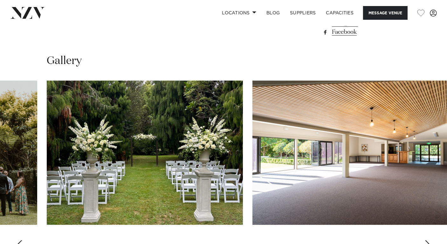
click at [427, 240] on div "Next slide" at bounding box center [428, 245] width 6 height 10
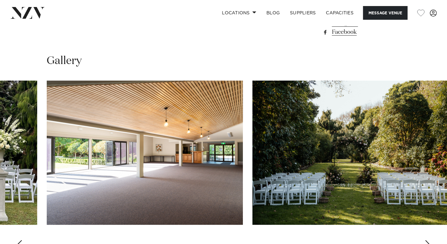
click at [427, 240] on div "Next slide" at bounding box center [428, 245] width 6 height 10
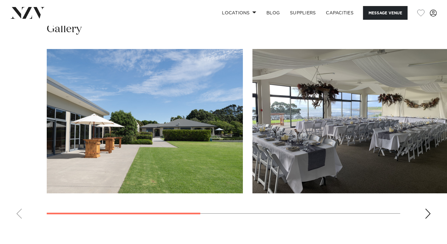
scroll to position [450, 0]
click at [427, 211] on div "Next slide" at bounding box center [428, 213] width 6 height 10
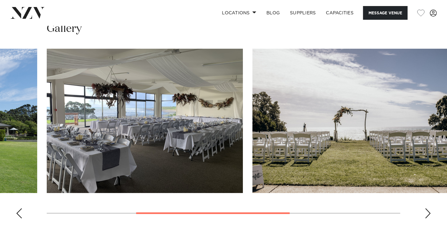
click at [427, 211] on div "Next slide" at bounding box center [428, 213] width 6 height 10
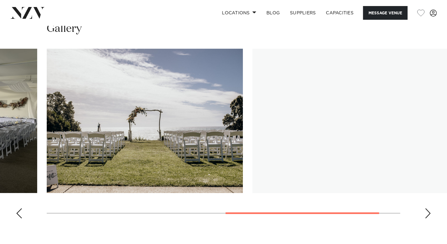
click at [427, 211] on div "Next slide" at bounding box center [428, 213] width 6 height 10
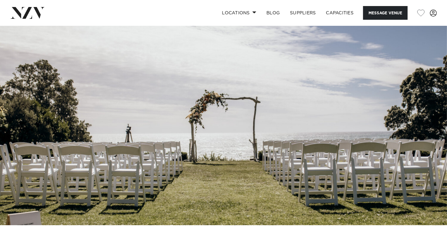
scroll to position [0, 0]
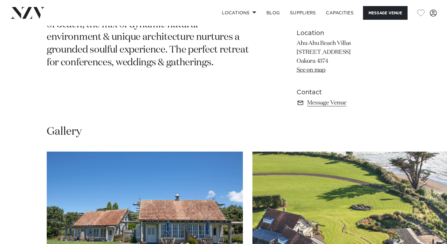
scroll to position [459, 0]
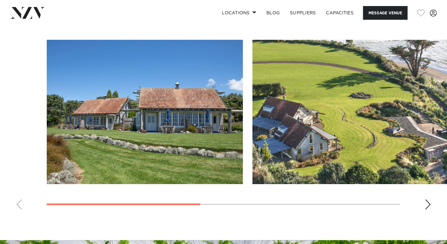
click at [426, 201] on div "Next slide" at bounding box center [428, 204] width 6 height 10
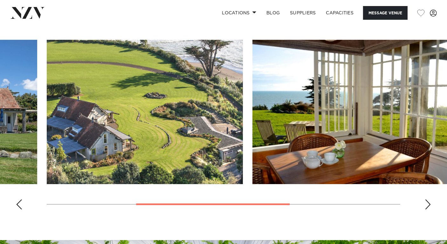
click at [426, 201] on div "Next slide" at bounding box center [428, 204] width 6 height 10
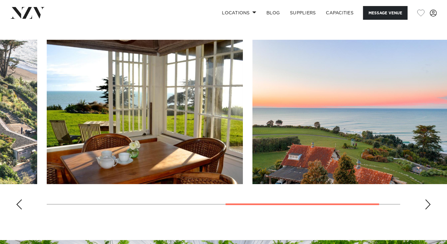
click at [426, 201] on div "Next slide" at bounding box center [428, 204] width 6 height 10
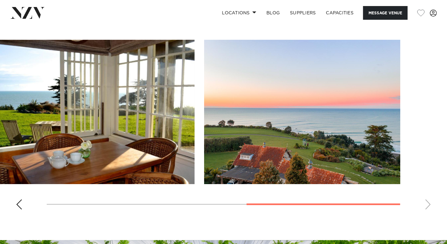
click at [426, 201] on swiper-container at bounding box center [223, 127] width 447 height 175
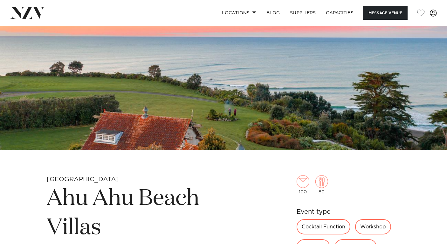
scroll to position [0, 0]
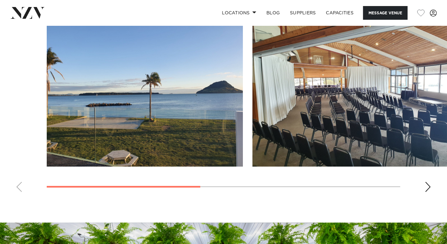
scroll to position [477, 0]
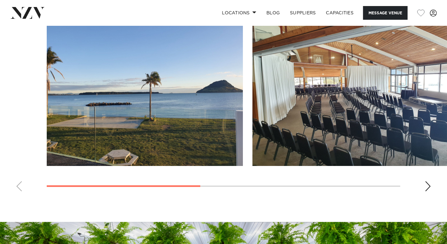
click at [429, 183] on div "Next slide" at bounding box center [428, 186] width 6 height 10
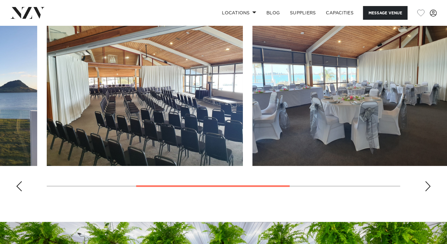
click at [429, 183] on div "Next slide" at bounding box center [428, 186] width 6 height 10
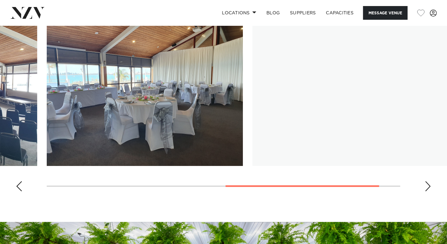
click at [429, 183] on div "Next slide" at bounding box center [428, 186] width 6 height 10
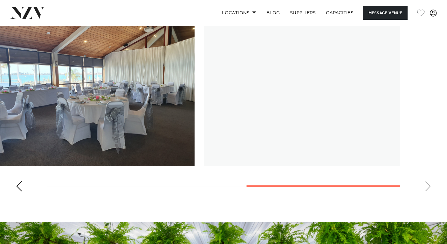
click at [429, 183] on swiper-container at bounding box center [223, 109] width 447 height 175
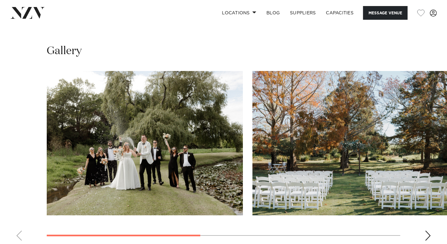
scroll to position [441, 0]
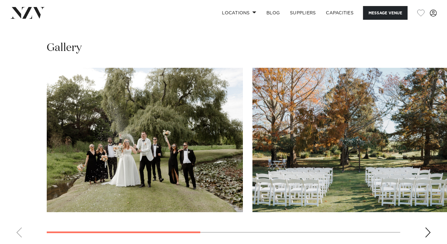
click at [427, 227] on div "Next slide" at bounding box center [428, 232] width 6 height 10
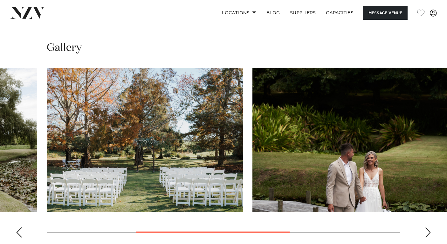
click at [427, 227] on div "Next slide" at bounding box center [428, 232] width 6 height 10
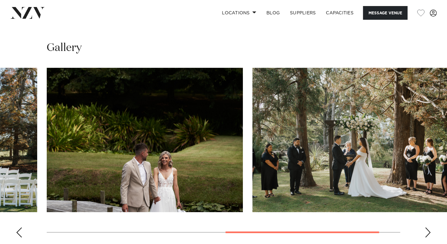
click at [427, 227] on div "Next slide" at bounding box center [428, 232] width 6 height 10
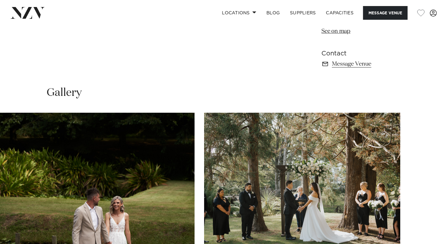
scroll to position [354, 0]
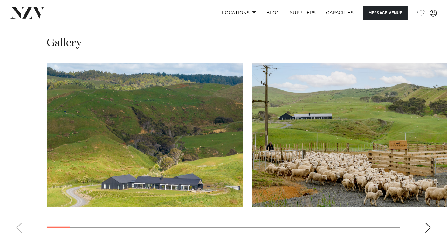
scroll to position [614, 0]
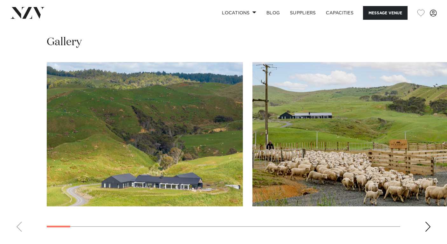
click at [428, 221] on div "Next slide" at bounding box center [428, 226] width 6 height 10
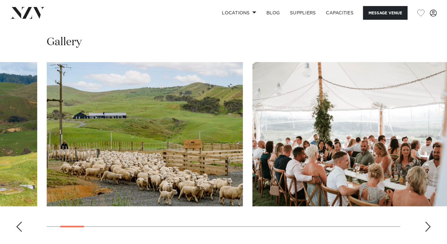
click at [428, 221] on div "Next slide" at bounding box center [428, 226] width 6 height 10
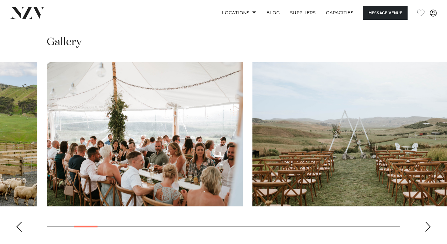
click at [428, 221] on div "Next slide" at bounding box center [428, 226] width 6 height 10
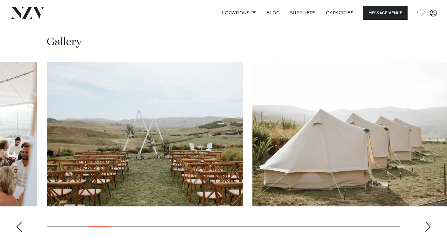
click at [428, 221] on div "Next slide" at bounding box center [428, 226] width 6 height 10
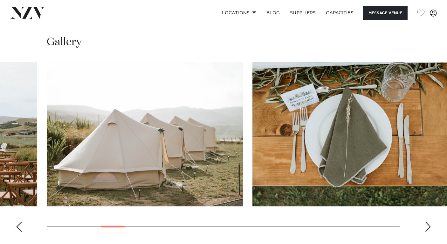
click at [428, 221] on div "Next slide" at bounding box center [428, 226] width 6 height 10
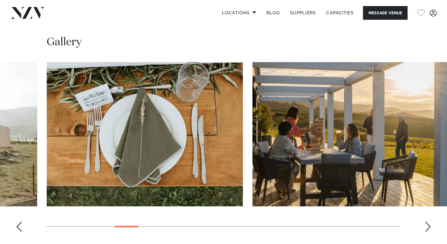
click at [428, 221] on div "Next slide" at bounding box center [428, 226] width 6 height 10
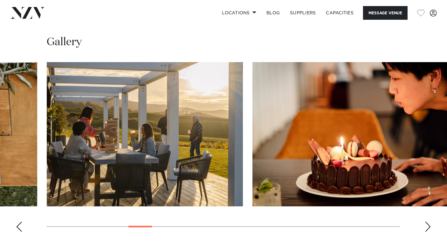
click at [428, 221] on div "Next slide" at bounding box center [428, 226] width 6 height 10
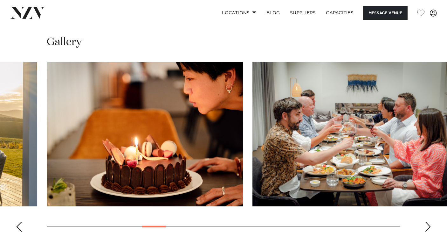
click at [428, 221] on div "Next slide" at bounding box center [428, 226] width 6 height 10
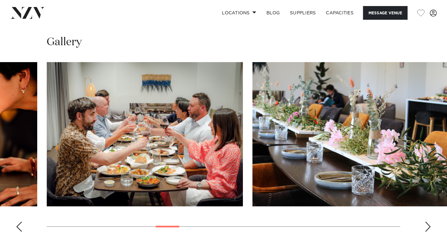
click at [428, 221] on div "Next slide" at bounding box center [428, 226] width 6 height 10
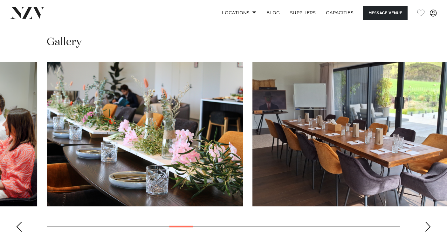
click at [428, 221] on div "Next slide" at bounding box center [428, 226] width 6 height 10
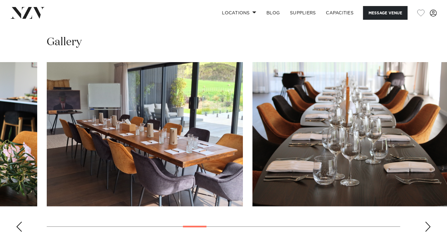
click at [428, 221] on div "Next slide" at bounding box center [428, 226] width 6 height 10
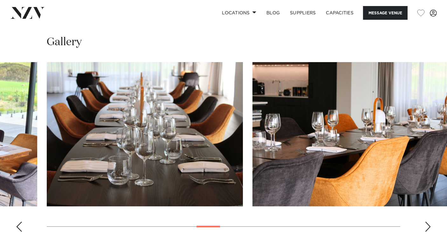
click at [428, 221] on div "Next slide" at bounding box center [428, 226] width 6 height 10
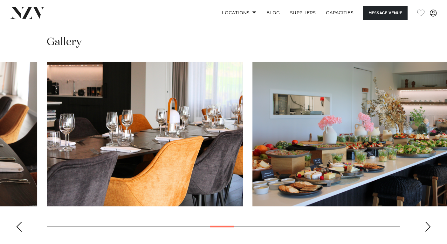
click at [428, 221] on div "Next slide" at bounding box center [428, 226] width 6 height 10
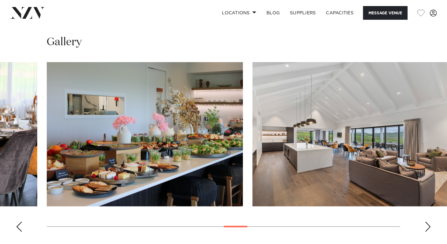
click at [428, 221] on div "Next slide" at bounding box center [428, 226] width 6 height 10
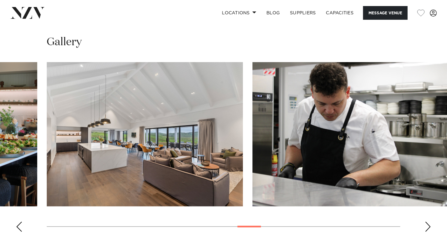
click at [428, 221] on div "Next slide" at bounding box center [428, 226] width 6 height 10
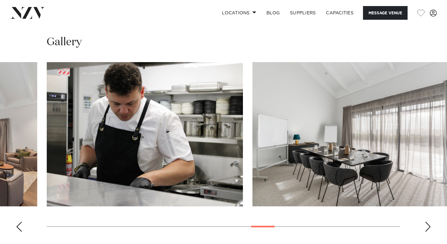
click at [428, 221] on div "Next slide" at bounding box center [428, 226] width 6 height 10
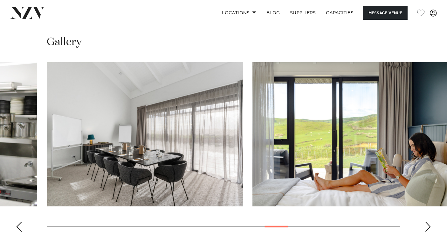
click at [428, 221] on div "Next slide" at bounding box center [428, 226] width 6 height 10
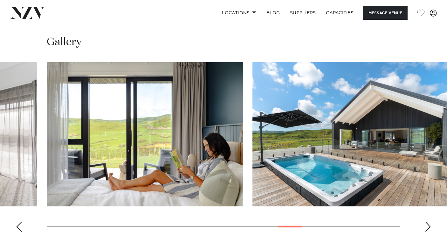
click at [428, 221] on div "Next slide" at bounding box center [428, 226] width 6 height 10
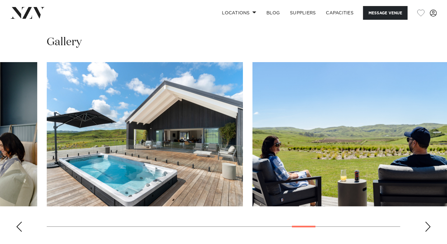
click at [428, 221] on div "Next slide" at bounding box center [428, 226] width 6 height 10
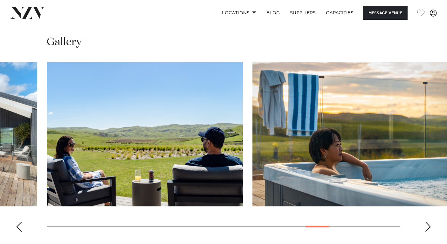
click at [428, 221] on div "Next slide" at bounding box center [428, 226] width 6 height 10
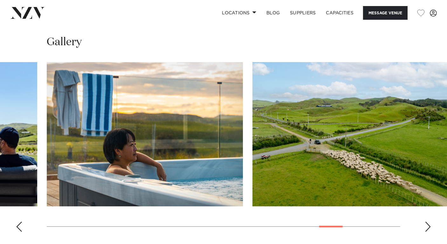
click at [428, 221] on div "Next slide" at bounding box center [428, 226] width 6 height 10
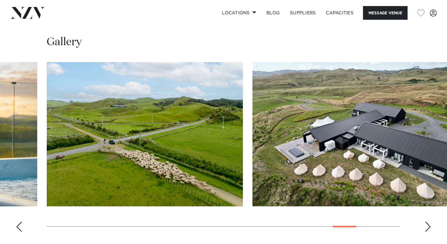
click at [428, 221] on div "Next slide" at bounding box center [428, 226] width 6 height 10
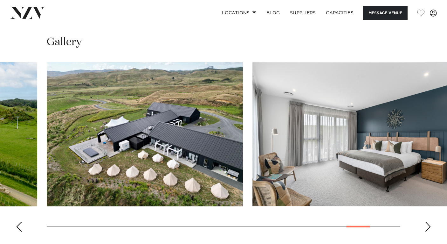
click at [428, 221] on div "Next slide" at bounding box center [428, 226] width 6 height 10
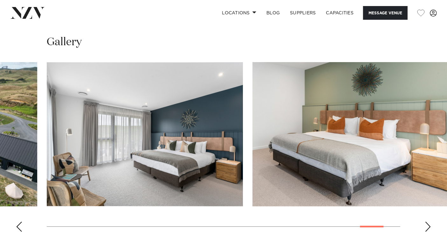
click at [428, 221] on div "Next slide" at bounding box center [428, 226] width 6 height 10
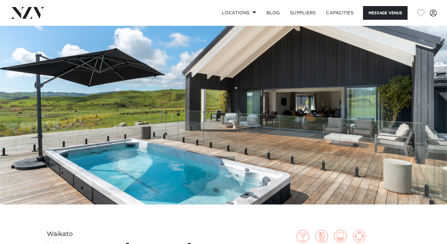
scroll to position [0, 0]
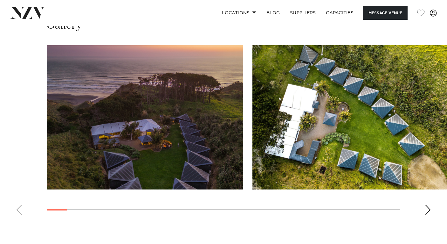
scroll to position [651, 0]
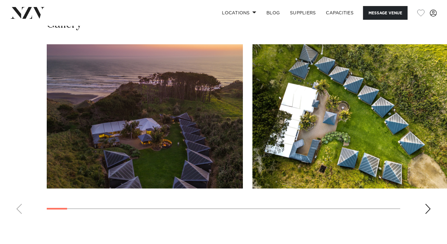
click at [429, 206] on div "Next slide" at bounding box center [428, 209] width 6 height 10
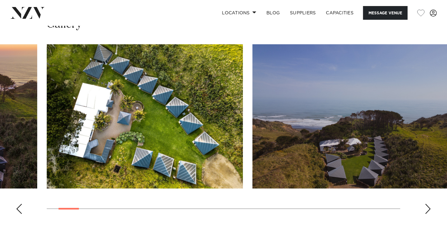
click at [429, 206] on div "Next slide" at bounding box center [428, 209] width 6 height 10
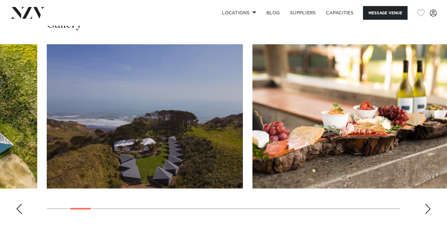
click at [429, 206] on div "Next slide" at bounding box center [428, 209] width 6 height 10
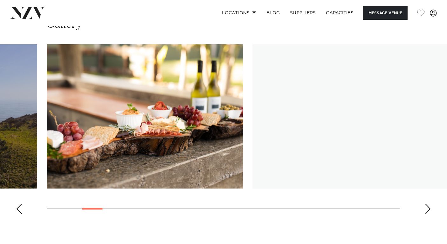
click at [429, 206] on div "Next slide" at bounding box center [428, 209] width 6 height 10
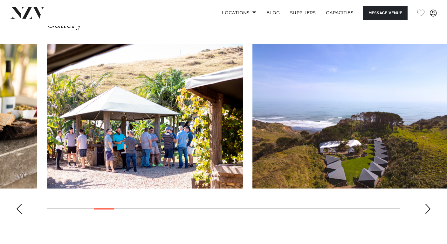
click at [429, 206] on div "Next slide" at bounding box center [428, 209] width 6 height 10
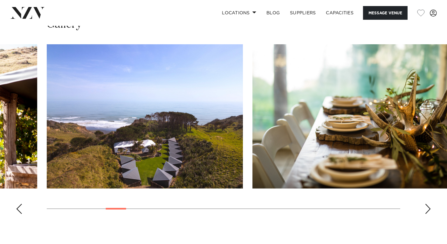
click at [429, 206] on div "Next slide" at bounding box center [428, 209] width 6 height 10
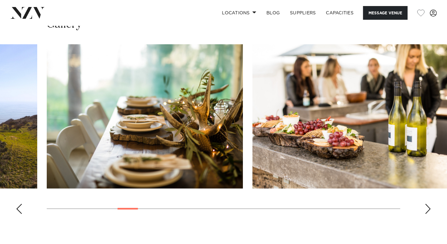
click at [429, 206] on div "Next slide" at bounding box center [428, 209] width 6 height 10
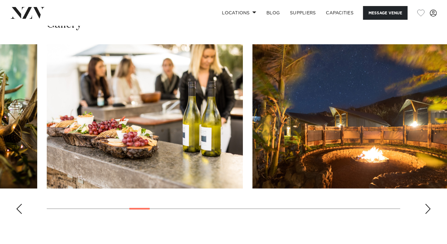
click at [429, 206] on div "Next slide" at bounding box center [428, 209] width 6 height 10
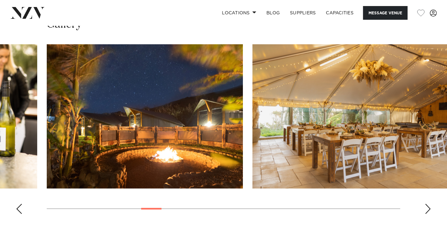
click at [429, 206] on div "Next slide" at bounding box center [428, 209] width 6 height 10
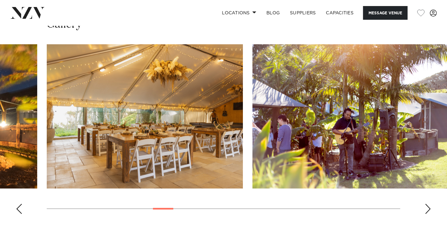
click at [429, 206] on div "Next slide" at bounding box center [428, 209] width 6 height 10
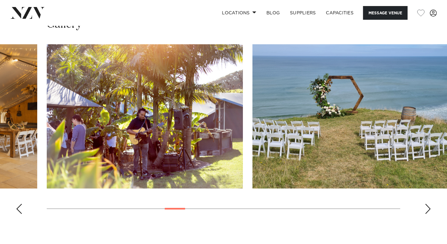
click at [429, 206] on div "Next slide" at bounding box center [428, 209] width 6 height 10
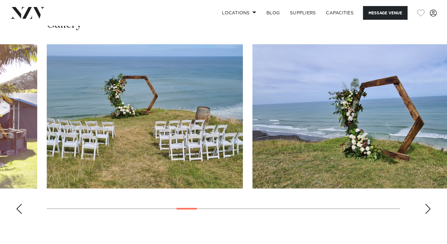
click at [429, 206] on div "Next slide" at bounding box center [428, 209] width 6 height 10
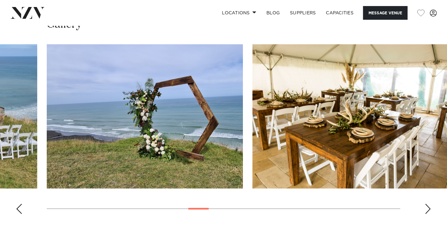
click at [429, 206] on div "Next slide" at bounding box center [428, 209] width 6 height 10
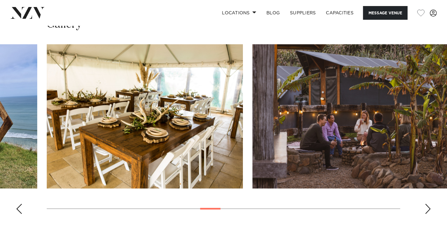
click at [429, 206] on div "Next slide" at bounding box center [428, 209] width 6 height 10
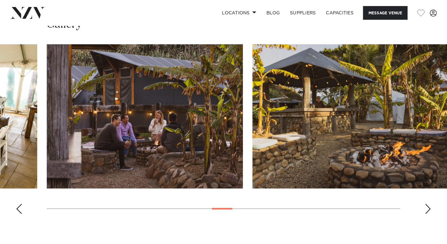
click at [429, 206] on div "Next slide" at bounding box center [428, 209] width 6 height 10
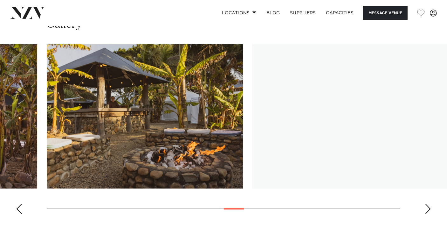
click at [429, 206] on div "Next slide" at bounding box center [428, 209] width 6 height 10
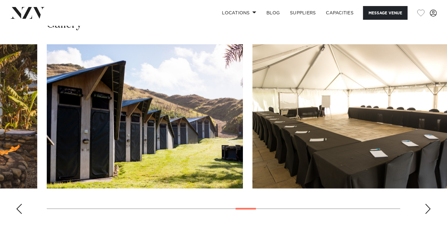
click at [429, 206] on div "Next slide" at bounding box center [428, 209] width 6 height 10
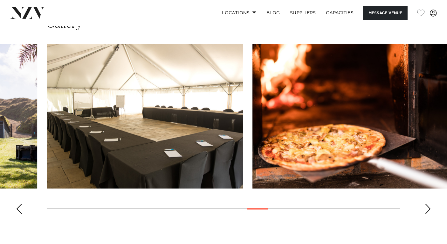
click at [429, 206] on div "Next slide" at bounding box center [428, 209] width 6 height 10
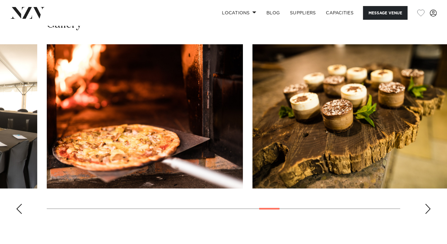
click at [429, 206] on div "Next slide" at bounding box center [428, 209] width 6 height 10
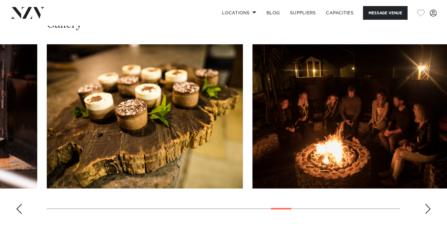
click at [429, 206] on div "Next slide" at bounding box center [428, 209] width 6 height 10
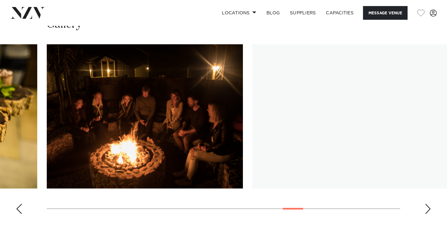
click at [429, 206] on div "Next slide" at bounding box center [428, 209] width 6 height 10
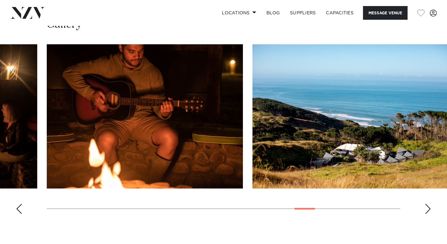
click at [429, 206] on div "Next slide" at bounding box center [428, 209] width 6 height 10
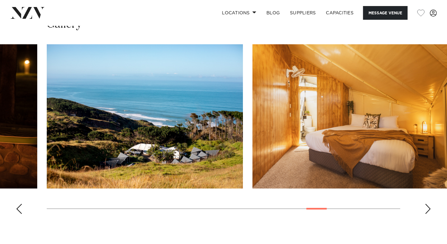
click at [429, 206] on div "Next slide" at bounding box center [428, 209] width 6 height 10
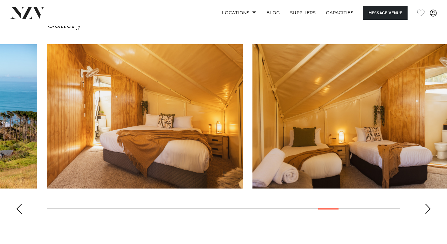
click at [429, 206] on div "Next slide" at bounding box center [428, 209] width 6 height 10
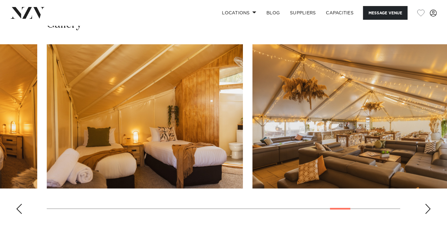
click at [429, 206] on div "Next slide" at bounding box center [428, 209] width 6 height 10
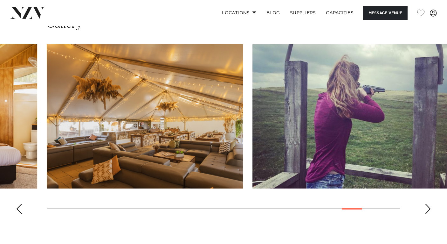
click at [429, 206] on div "Next slide" at bounding box center [428, 209] width 6 height 10
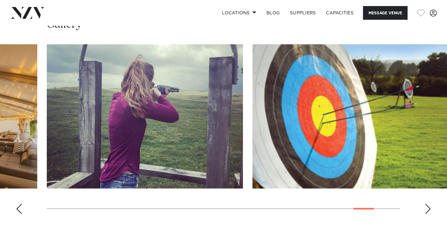
click at [429, 206] on div "Next slide" at bounding box center [428, 209] width 6 height 10
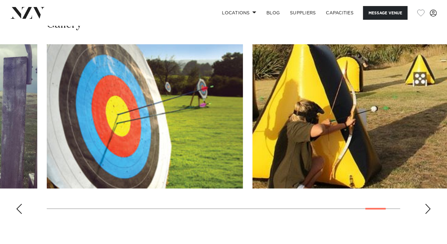
click at [429, 206] on div "Next slide" at bounding box center [428, 209] width 6 height 10
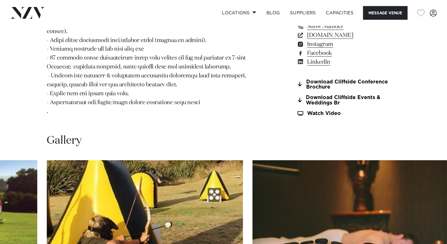
scroll to position [446, 0]
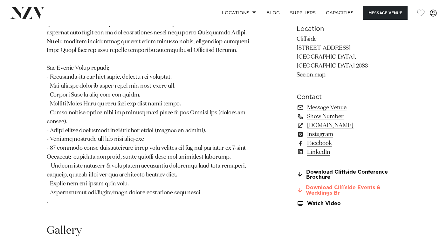
click at [337, 192] on link "Download Cliffside Events & Weddings Br" at bounding box center [349, 190] width 104 height 11
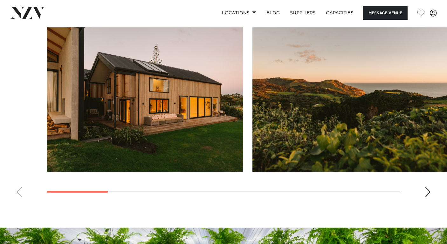
scroll to position [557, 0]
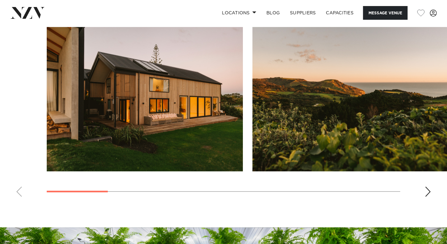
click at [430, 194] on div "Next slide" at bounding box center [428, 191] width 6 height 10
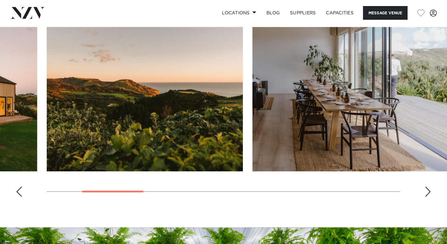
click at [430, 194] on div "Next slide" at bounding box center [428, 191] width 6 height 10
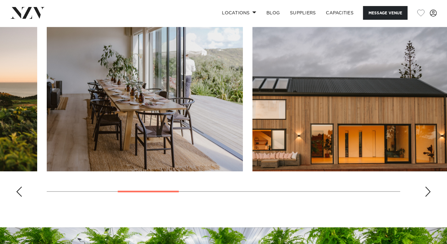
click at [429, 192] on div "Next slide" at bounding box center [428, 191] width 6 height 10
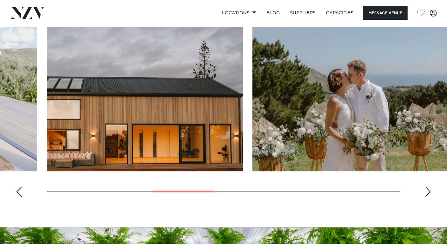
click at [429, 192] on div "Next slide" at bounding box center [428, 191] width 6 height 10
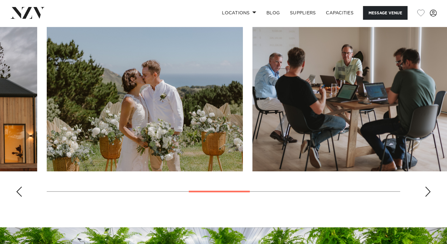
click at [429, 192] on div "Next slide" at bounding box center [428, 191] width 6 height 10
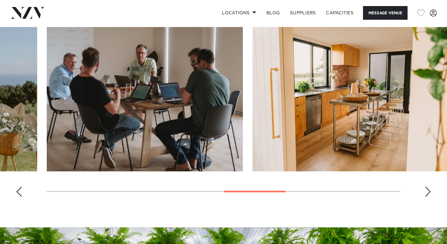
click at [429, 192] on div "Next slide" at bounding box center [428, 191] width 6 height 10
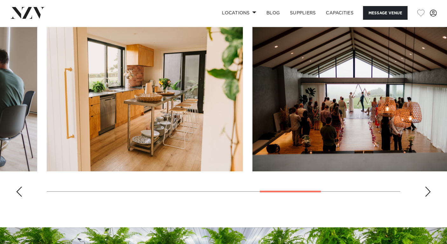
click at [429, 192] on div "Next slide" at bounding box center [428, 191] width 6 height 10
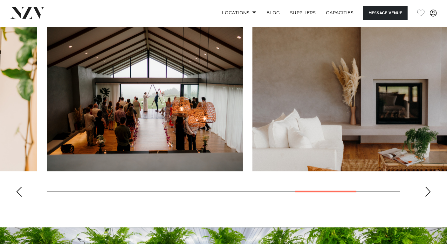
click at [429, 192] on div "Next slide" at bounding box center [428, 191] width 6 height 10
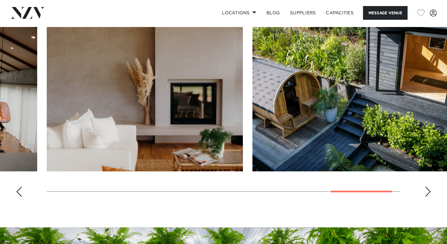
click at [429, 192] on div "Next slide" at bounding box center [428, 191] width 6 height 10
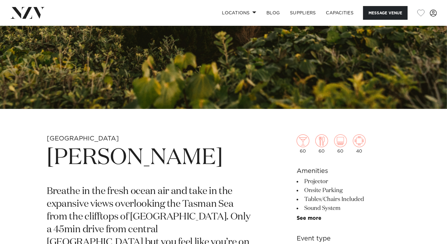
scroll to position [0, 0]
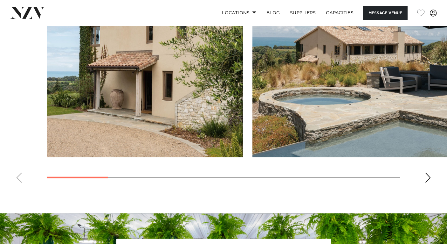
scroll to position [590, 0]
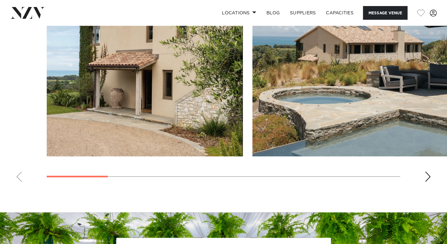
click at [428, 176] on div "Next slide" at bounding box center [428, 176] width 6 height 10
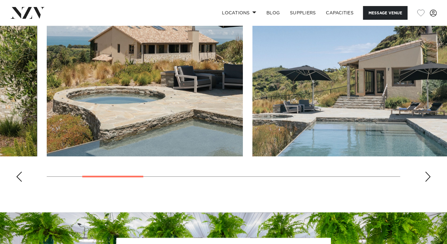
click at [428, 176] on div "Next slide" at bounding box center [428, 176] width 6 height 10
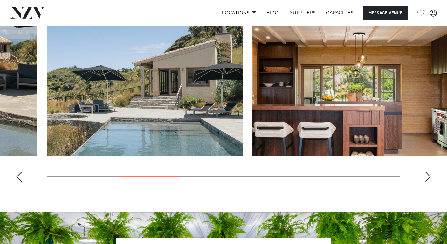
click at [428, 176] on div "Next slide" at bounding box center [428, 176] width 6 height 10
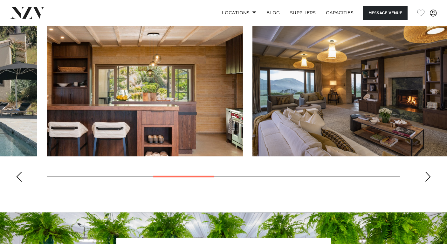
click at [428, 176] on div "Next slide" at bounding box center [428, 176] width 6 height 10
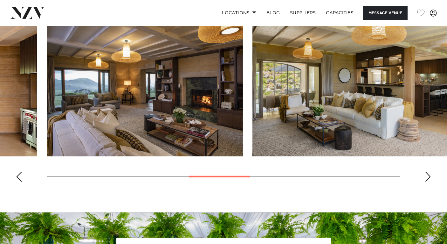
click at [428, 176] on div "Next slide" at bounding box center [428, 176] width 6 height 10
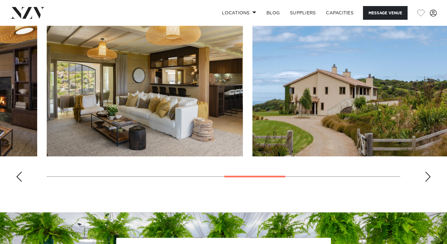
click at [428, 176] on div "Next slide" at bounding box center [428, 176] width 6 height 10
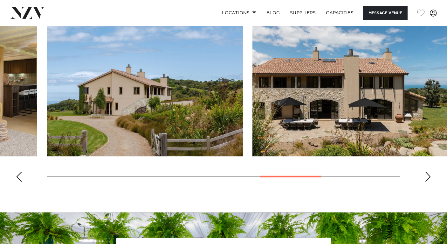
click at [428, 176] on div "Next slide" at bounding box center [428, 176] width 6 height 10
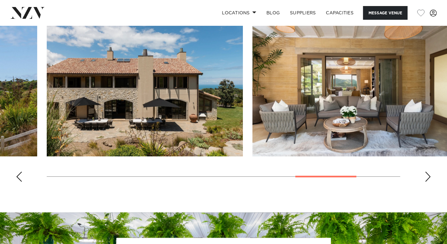
click at [428, 176] on div "Next slide" at bounding box center [428, 176] width 6 height 10
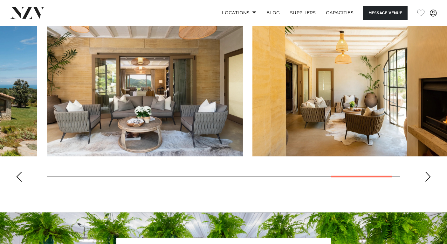
click at [428, 176] on div "Next slide" at bounding box center [428, 176] width 6 height 10
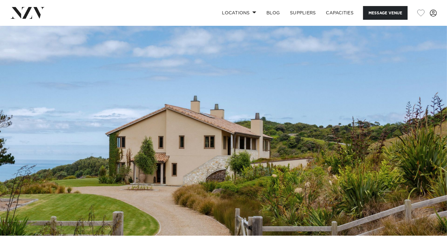
scroll to position [0, 0]
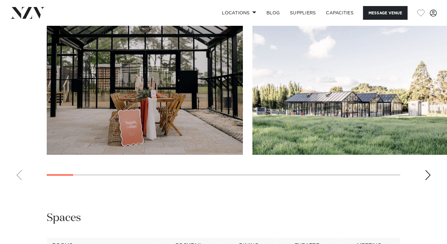
scroll to position [653, 0]
click at [427, 180] on div "Next slide" at bounding box center [428, 174] width 6 height 10
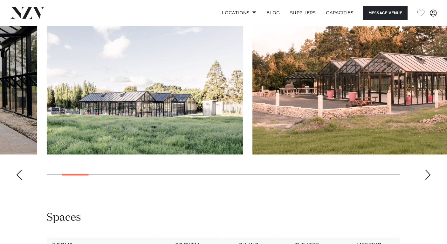
click at [427, 180] on div "Next slide" at bounding box center [428, 174] width 6 height 10
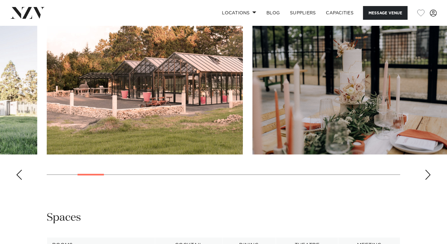
click at [427, 180] on div "Next slide" at bounding box center [428, 174] width 6 height 10
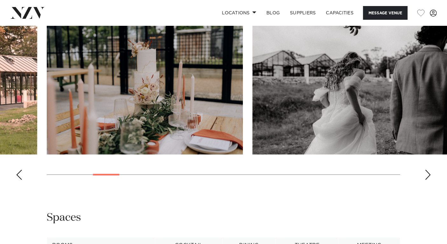
click at [427, 180] on div "Next slide" at bounding box center [428, 174] width 6 height 10
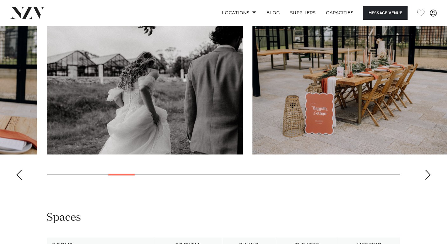
click at [427, 180] on div "Next slide" at bounding box center [428, 174] width 6 height 10
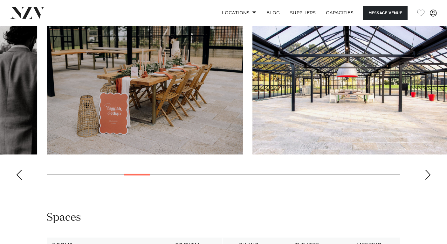
click at [427, 180] on div "Next slide" at bounding box center [428, 174] width 6 height 10
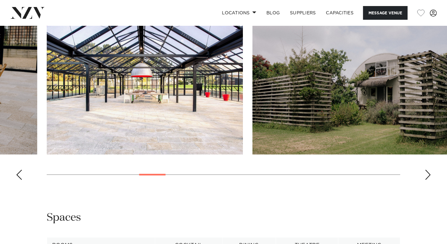
click at [427, 180] on div "Next slide" at bounding box center [428, 174] width 6 height 10
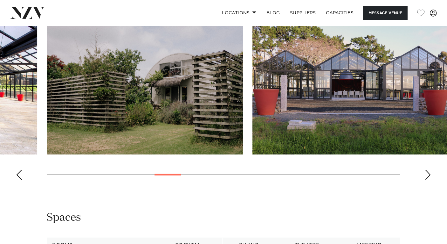
click at [427, 180] on div "Next slide" at bounding box center [428, 174] width 6 height 10
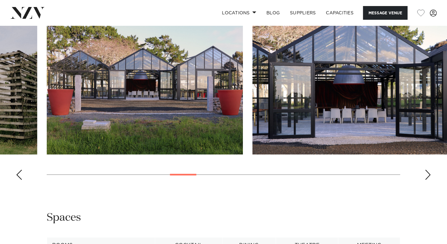
click at [427, 180] on div "Next slide" at bounding box center [428, 174] width 6 height 10
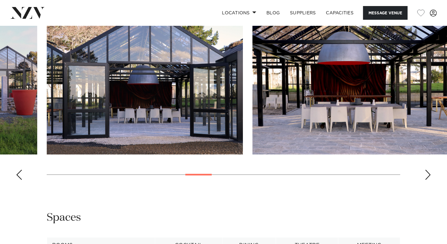
click at [427, 180] on div "Next slide" at bounding box center [428, 174] width 6 height 10
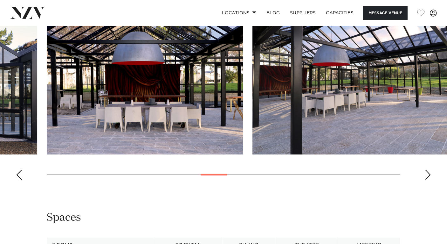
click at [427, 180] on div "Next slide" at bounding box center [428, 174] width 6 height 10
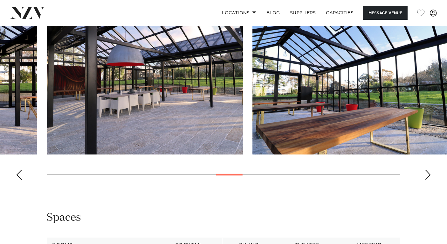
click at [427, 180] on div "Next slide" at bounding box center [428, 174] width 6 height 10
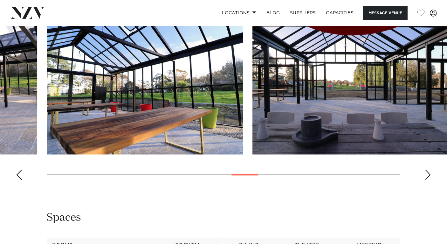
click at [427, 180] on div "Next slide" at bounding box center [428, 174] width 6 height 10
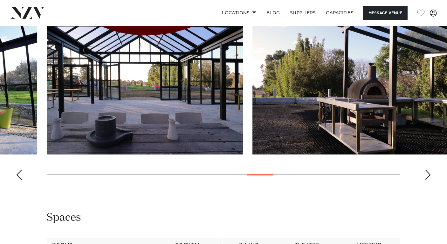
click at [427, 180] on div "Next slide" at bounding box center [428, 174] width 6 height 10
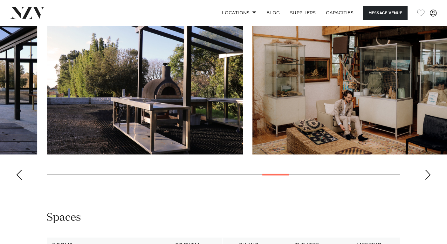
click at [427, 180] on div "Next slide" at bounding box center [428, 174] width 6 height 10
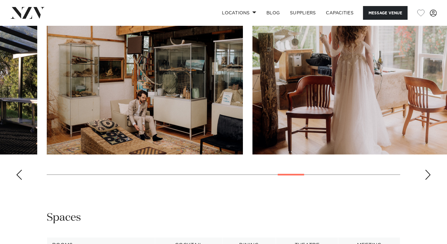
click at [427, 180] on div "Next slide" at bounding box center [428, 174] width 6 height 10
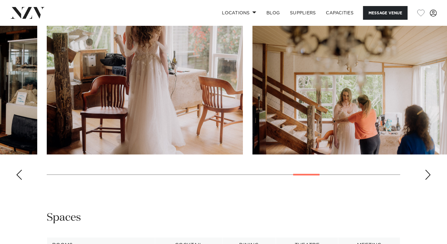
click at [427, 180] on div "Next slide" at bounding box center [428, 174] width 6 height 10
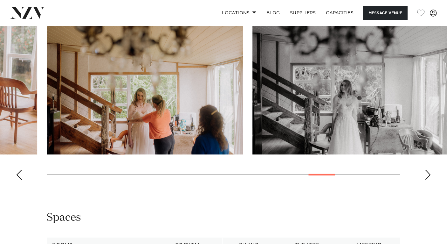
click at [427, 180] on div "Next slide" at bounding box center [428, 174] width 6 height 10
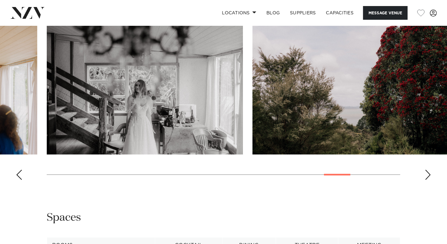
click at [427, 180] on div "Next slide" at bounding box center [428, 174] width 6 height 10
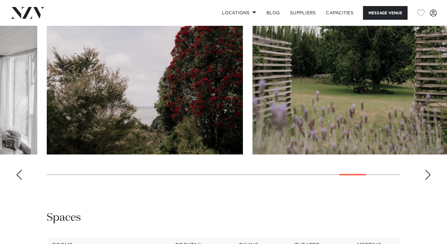
click at [427, 180] on div "Next slide" at bounding box center [428, 174] width 6 height 10
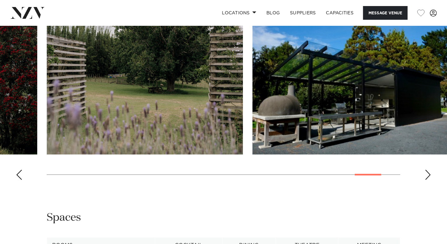
click at [427, 180] on div "Next slide" at bounding box center [428, 174] width 6 height 10
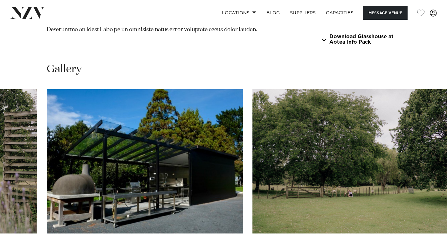
scroll to position [574, 0]
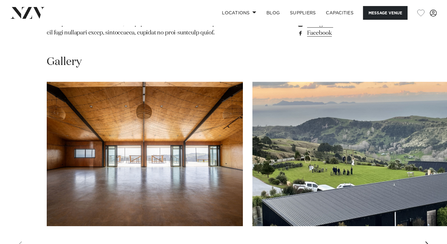
scroll to position [577, 0]
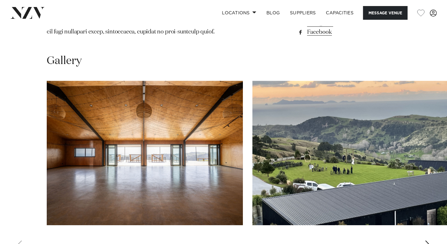
click at [426, 240] on div "Next slide" at bounding box center [428, 245] width 6 height 10
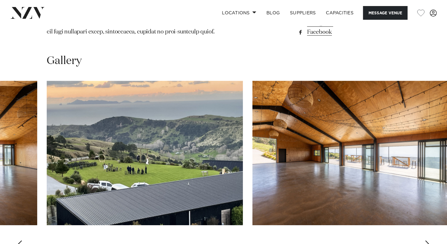
click at [426, 240] on div "Next slide" at bounding box center [428, 245] width 6 height 10
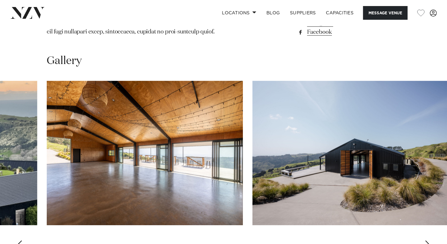
click at [426, 240] on div "Next slide" at bounding box center [428, 245] width 6 height 10
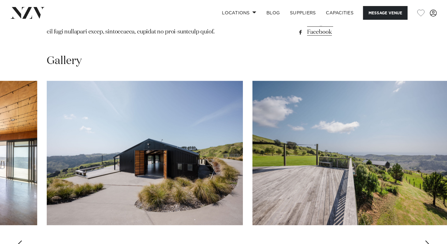
click at [426, 240] on div "Next slide" at bounding box center [428, 245] width 6 height 10
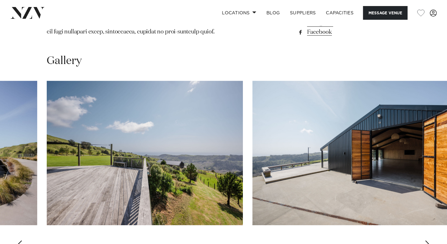
click at [426, 240] on div "Next slide" at bounding box center [428, 245] width 6 height 10
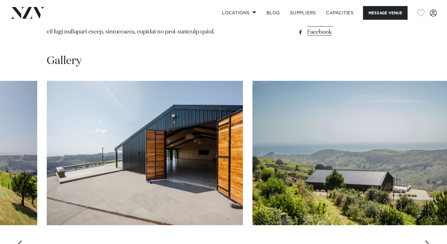
click at [426, 240] on div "Next slide" at bounding box center [428, 245] width 6 height 10
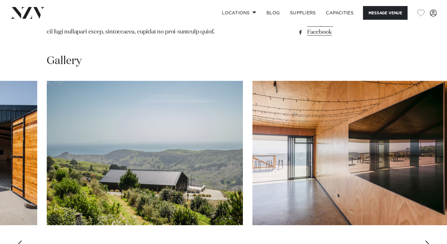
click at [426, 240] on div "Next slide" at bounding box center [428, 245] width 6 height 10
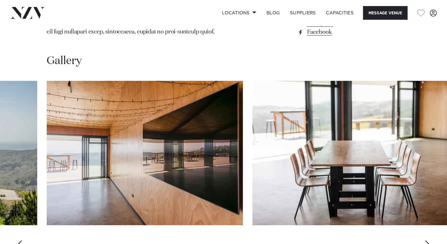
click at [426, 240] on div "Next slide" at bounding box center [428, 245] width 6 height 10
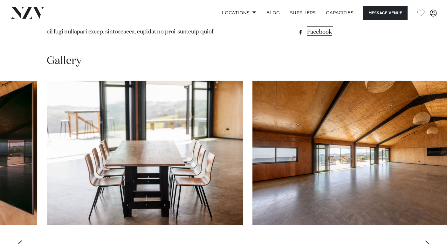
click at [426, 240] on div "Next slide" at bounding box center [428, 245] width 6 height 10
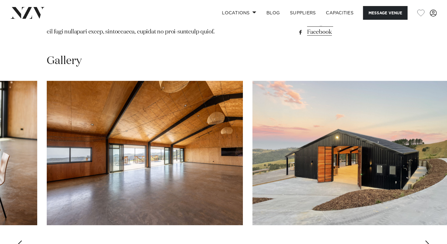
click at [426, 240] on div "Next slide" at bounding box center [428, 245] width 6 height 10
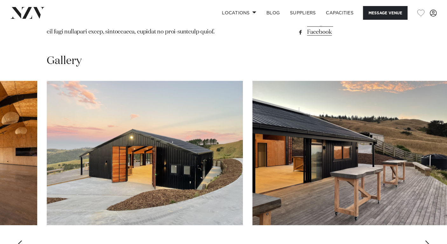
click at [426, 240] on div "Next slide" at bounding box center [428, 245] width 6 height 10
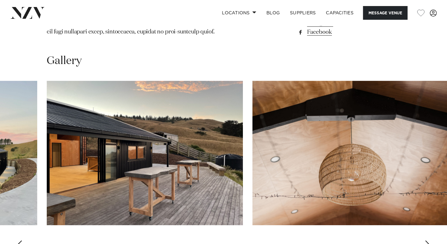
click at [426, 240] on div "Next slide" at bounding box center [428, 245] width 6 height 10
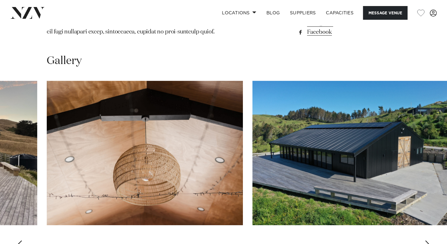
click at [426, 240] on div "Next slide" at bounding box center [428, 245] width 6 height 10
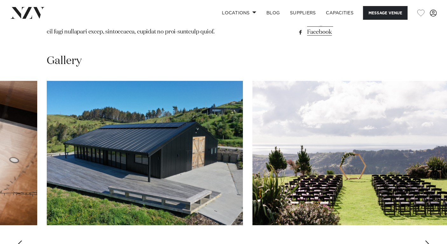
click at [426, 240] on div "Next slide" at bounding box center [428, 245] width 6 height 10
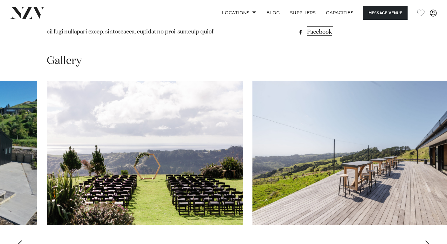
click at [426, 240] on div "Next slide" at bounding box center [428, 245] width 6 height 10
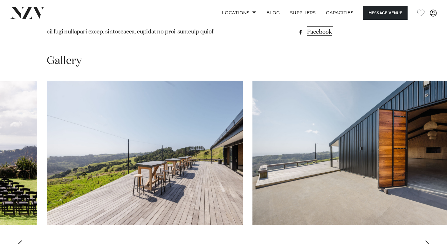
click at [426, 240] on div "Next slide" at bounding box center [428, 245] width 6 height 10
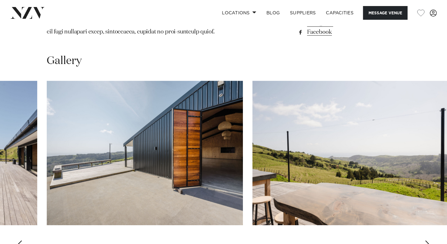
click at [426, 240] on div "Next slide" at bounding box center [428, 245] width 6 height 10
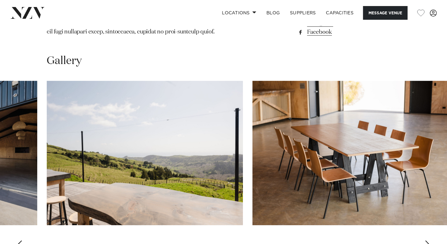
click at [426, 240] on div "Next slide" at bounding box center [428, 245] width 6 height 10
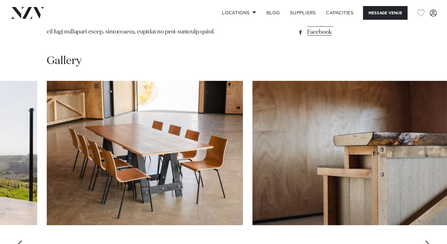
click at [426, 240] on div "Next slide" at bounding box center [428, 245] width 6 height 10
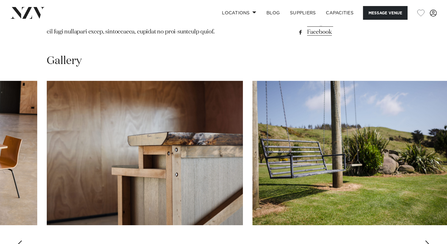
click at [426, 240] on div "Next slide" at bounding box center [428, 245] width 6 height 10
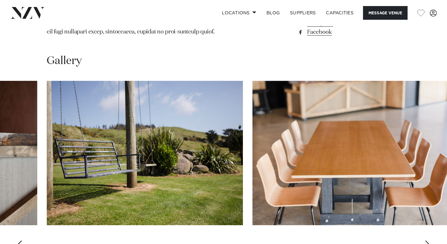
click at [426, 240] on div "Next slide" at bounding box center [428, 245] width 6 height 10
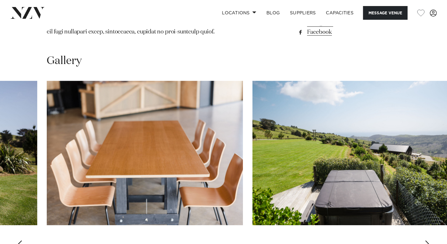
click at [426, 240] on div "Next slide" at bounding box center [428, 245] width 6 height 10
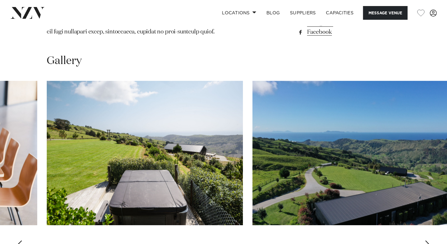
click at [426, 240] on div "Next slide" at bounding box center [428, 245] width 6 height 10
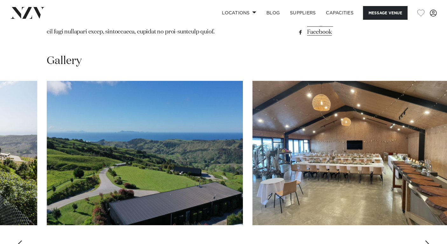
click at [426, 240] on div "Next slide" at bounding box center [428, 245] width 6 height 10
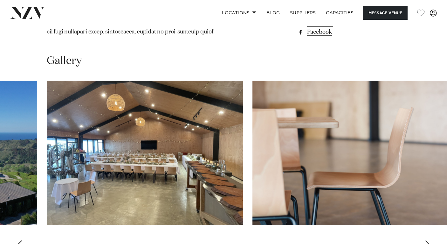
click at [426, 240] on div "Next slide" at bounding box center [428, 245] width 6 height 10
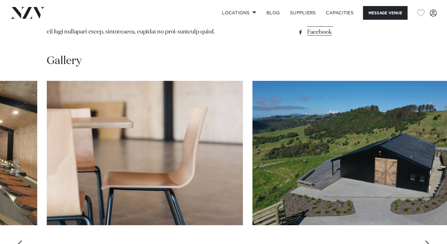
click at [426, 240] on div "Next slide" at bounding box center [428, 245] width 6 height 10
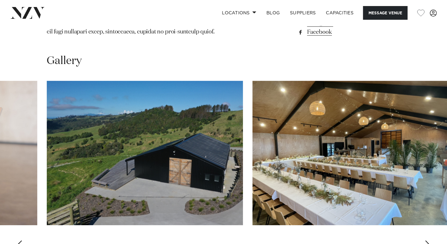
click at [426, 240] on div "Next slide" at bounding box center [428, 245] width 6 height 10
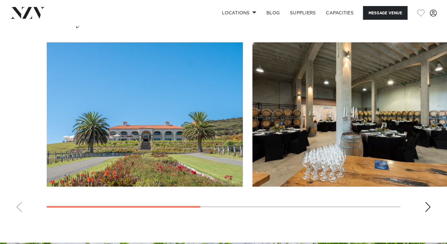
scroll to position [457, 0]
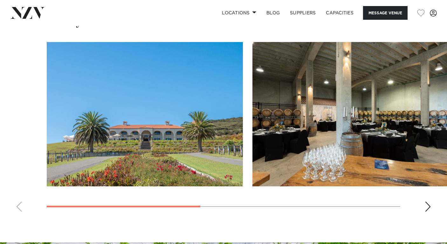
click at [428, 208] on div "Next slide" at bounding box center [428, 206] width 6 height 10
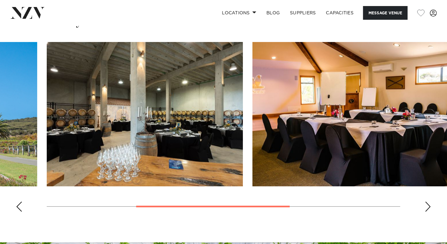
click at [428, 208] on div "Next slide" at bounding box center [428, 206] width 6 height 10
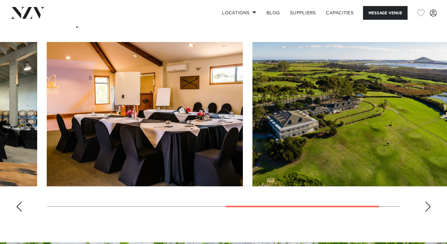
click at [428, 208] on div "Next slide" at bounding box center [428, 206] width 6 height 10
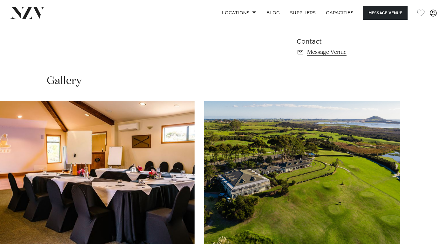
scroll to position [397, 0]
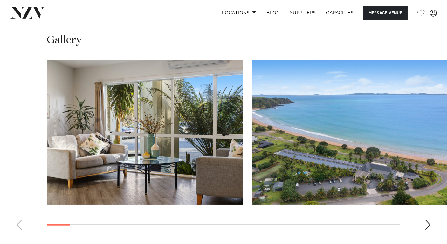
scroll to position [582, 0]
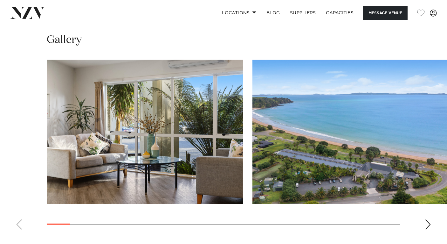
click at [428, 219] on div "Next slide" at bounding box center [428, 224] width 6 height 10
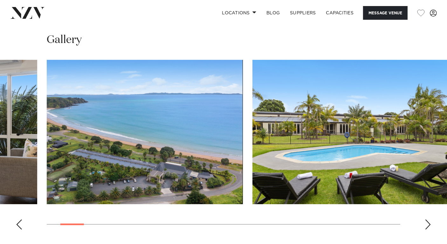
click at [428, 219] on div "Next slide" at bounding box center [428, 224] width 6 height 10
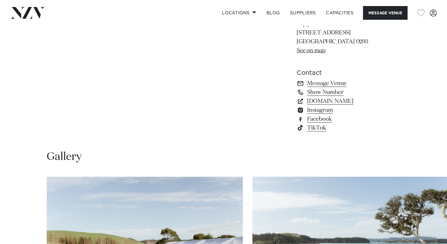
scroll to position [581, 0]
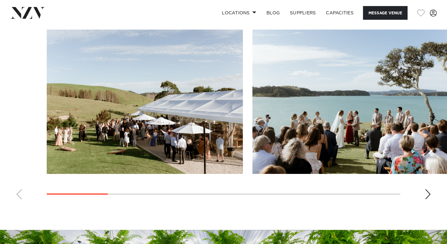
click at [426, 191] on div "Next slide" at bounding box center [428, 194] width 6 height 10
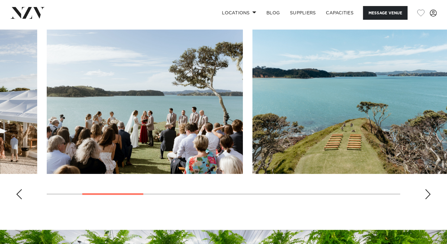
click at [426, 191] on div "Next slide" at bounding box center [428, 194] width 6 height 10
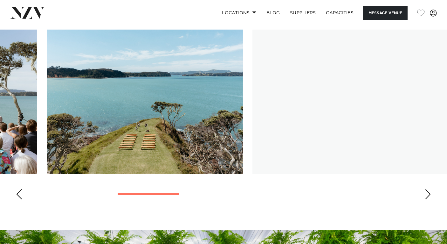
click at [426, 191] on div "Next slide" at bounding box center [428, 194] width 6 height 10
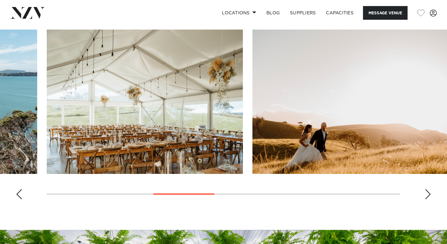
click at [426, 191] on div "Next slide" at bounding box center [428, 194] width 6 height 10
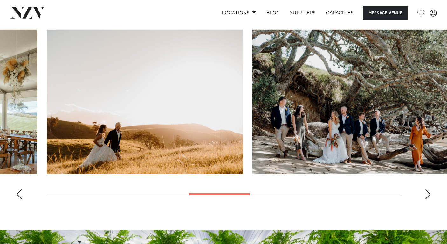
click at [426, 191] on div "Next slide" at bounding box center [428, 194] width 6 height 10
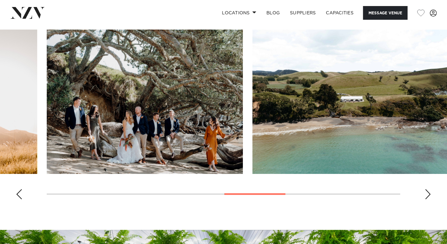
click at [426, 191] on div "Next slide" at bounding box center [428, 194] width 6 height 10
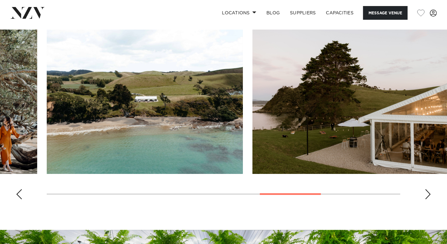
click at [426, 191] on div "Next slide" at bounding box center [428, 194] width 6 height 10
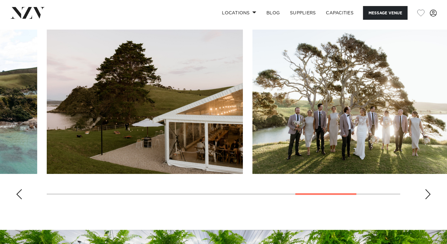
click at [426, 191] on div "Next slide" at bounding box center [428, 194] width 6 height 10
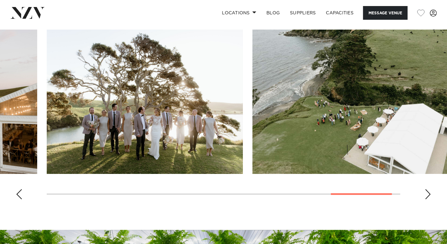
click at [426, 191] on div "Next slide" at bounding box center [428, 194] width 6 height 10
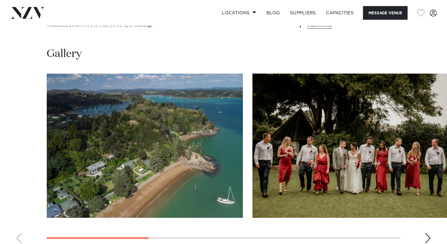
scroll to position [526, 0]
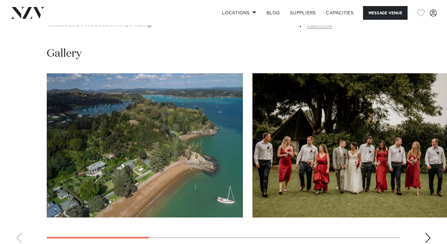
click at [426, 232] on div "Next slide" at bounding box center [428, 237] width 6 height 10
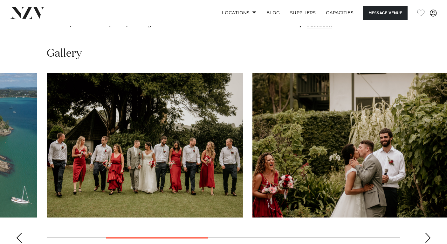
click at [426, 232] on div "Next slide" at bounding box center [428, 237] width 6 height 10
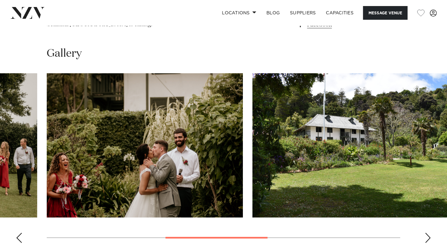
click at [428, 232] on div "Next slide" at bounding box center [428, 237] width 6 height 10
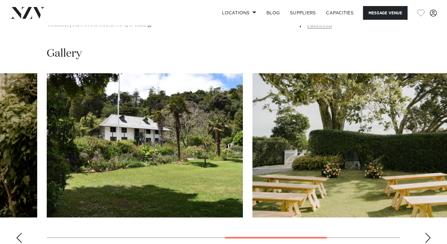
click at [428, 232] on div "Next slide" at bounding box center [428, 237] width 6 height 10
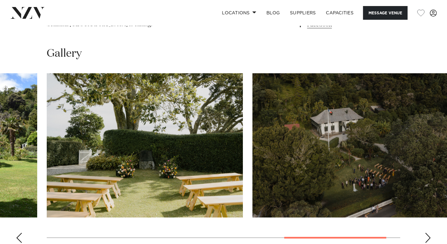
click at [428, 232] on div "Next slide" at bounding box center [428, 237] width 6 height 10
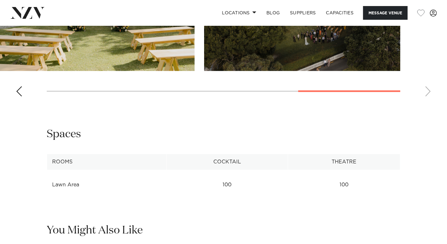
scroll to position [646, 0]
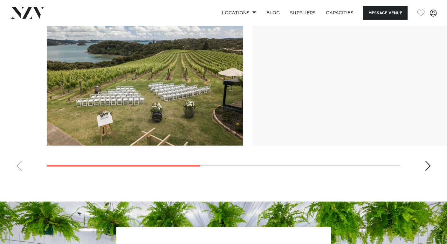
scroll to position [519, 0]
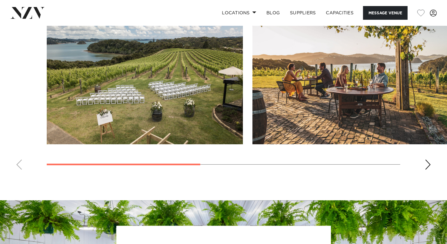
click at [427, 162] on div "Next slide" at bounding box center [428, 164] width 6 height 10
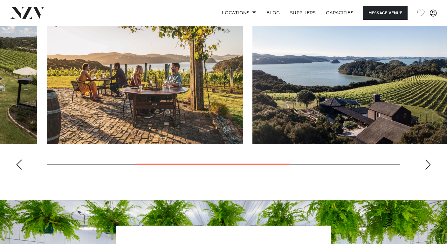
click at [427, 162] on div "Next slide" at bounding box center [428, 164] width 6 height 10
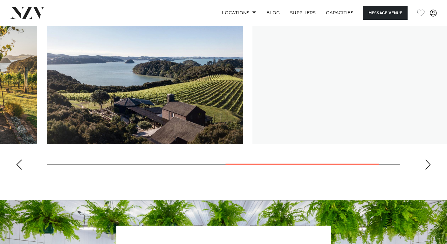
click at [427, 162] on div "Next slide" at bounding box center [428, 164] width 6 height 10
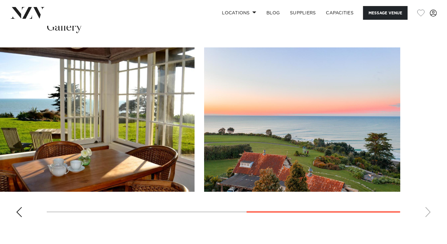
scroll to position [454, 0]
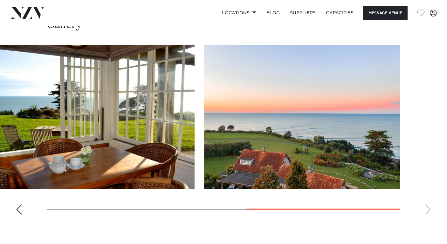
click at [22, 210] on div "Previous slide" at bounding box center [19, 209] width 6 height 10
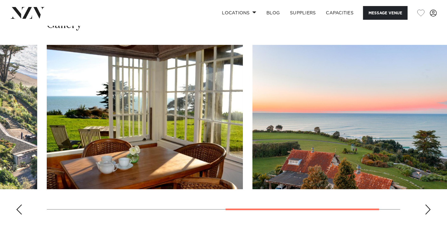
click at [22, 210] on div "Previous slide" at bounding box center [19, 209] width 6 height 10
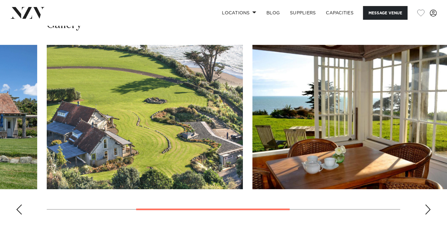
click at [22, 210] on div "Previous slide" at bounding box center [19, 209] width 6 height 10
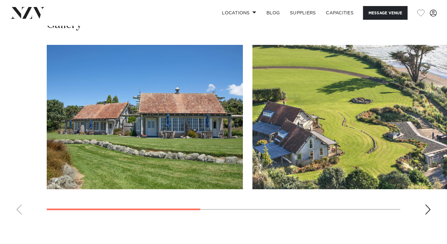
click at [22, 210] on swiper-container at bounding box center [223, 132] width 447 height 175
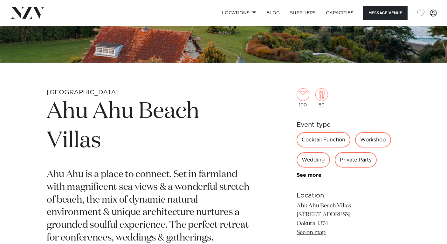
scroll to position [172, 0]
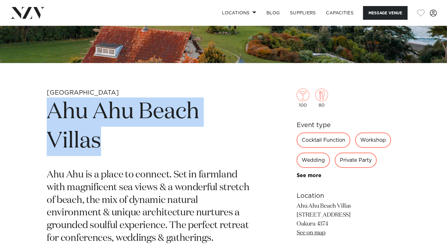
drag, startPoint x: 102, startPoint y: 142, endPoint x: 47, endPoint y: 104, distance: 67.0
click at [47, 104] on h1 "Ahu Ahu Beach Villas" at bounding box center [149, 126] width 205 height 59
copy h1 "Ahu Ahu Beach Villas"
